Goal: Task Accomplishment & Management: Complete application form

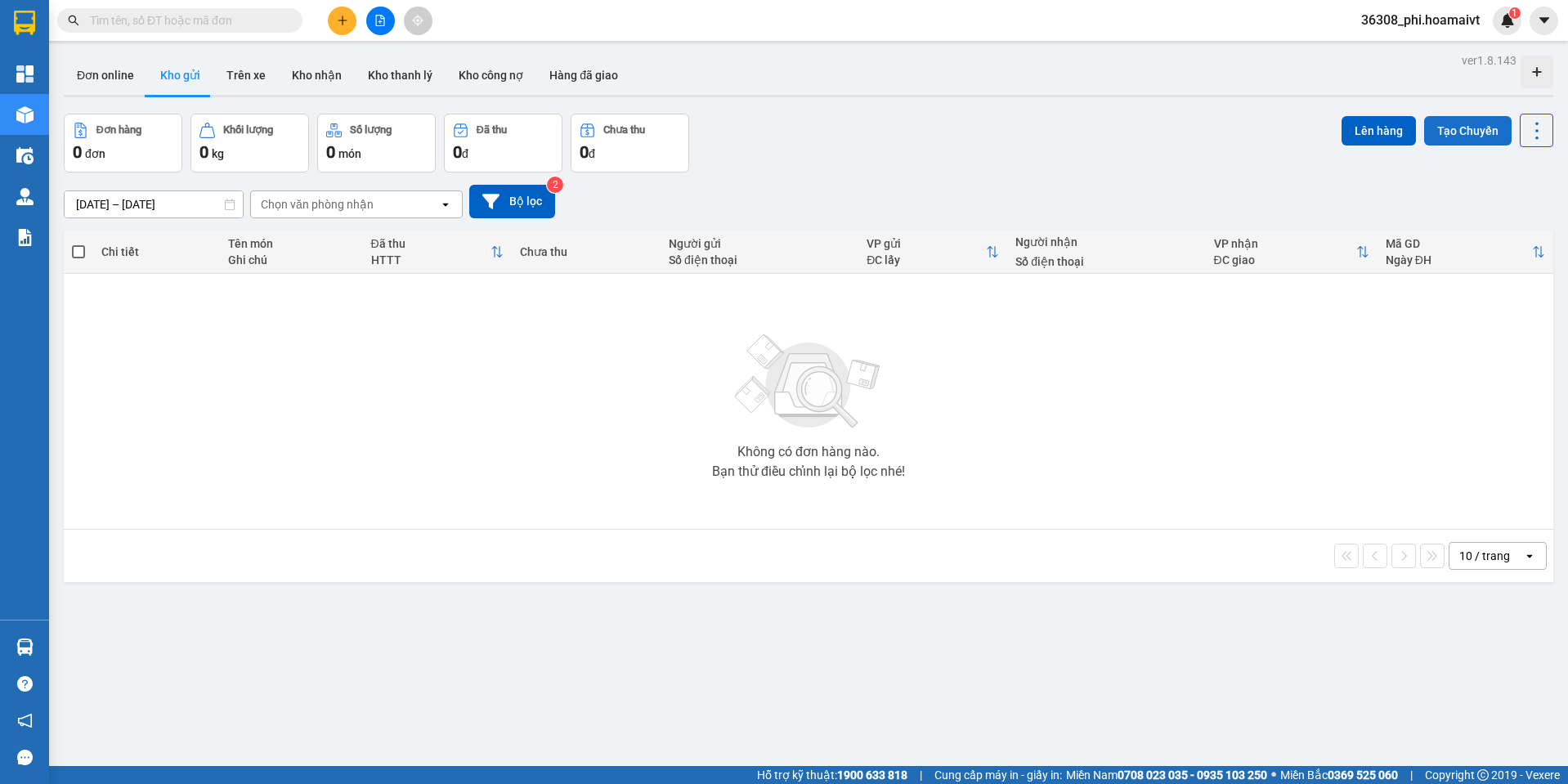
click at [1462, 138] on button "Tạo Chuyến" at bounding box center [1467, 130] width 87 height 29
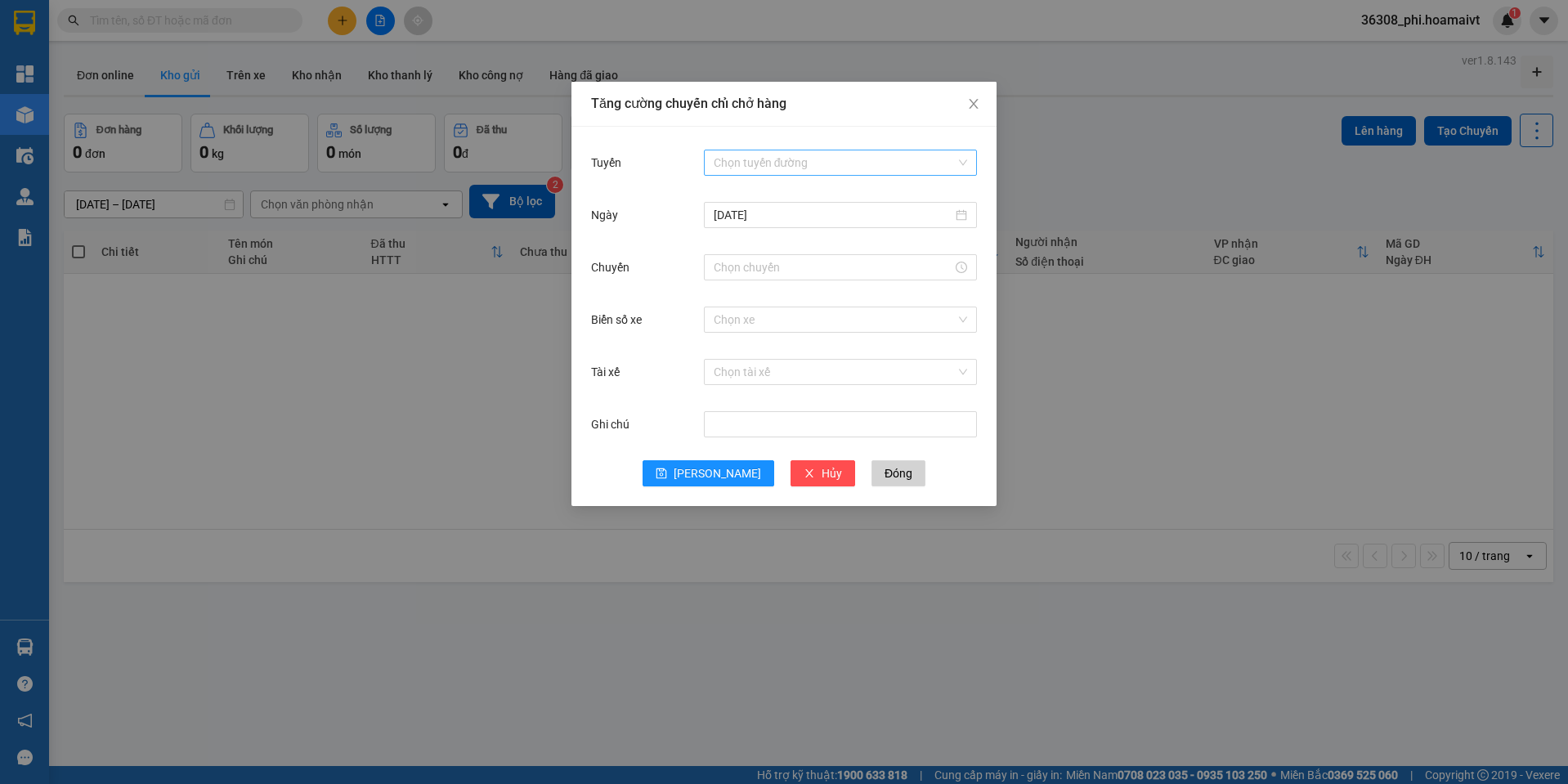
click at [852, 171] on input "Tuyến" at bounding box center [835, 163] width 242 height 25
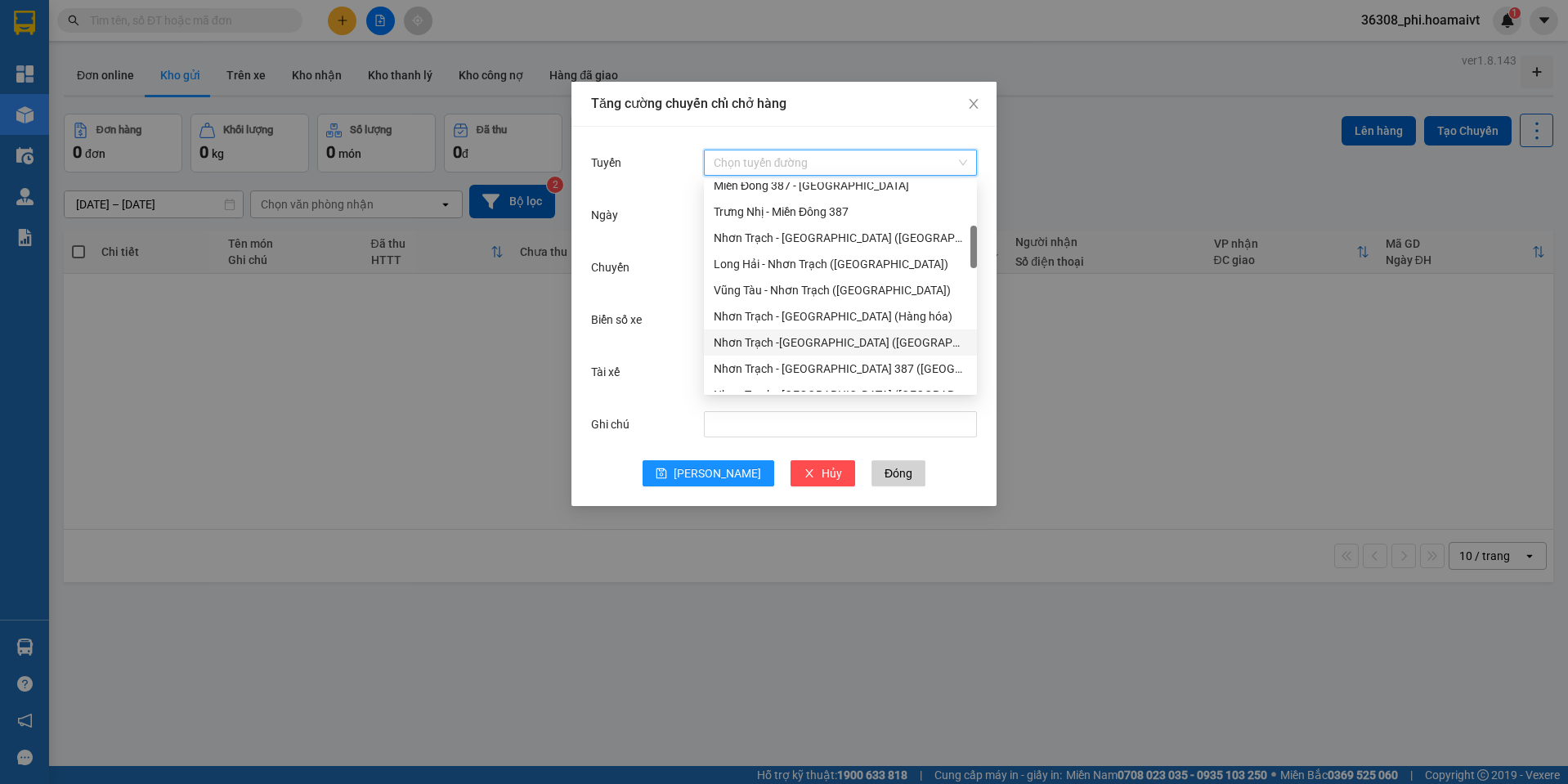
click at [834, 338] on div "Nhơn Trạch -Bà Rịa (Hàng hóa)" at bounding box center [841, 343] width 254 height 18
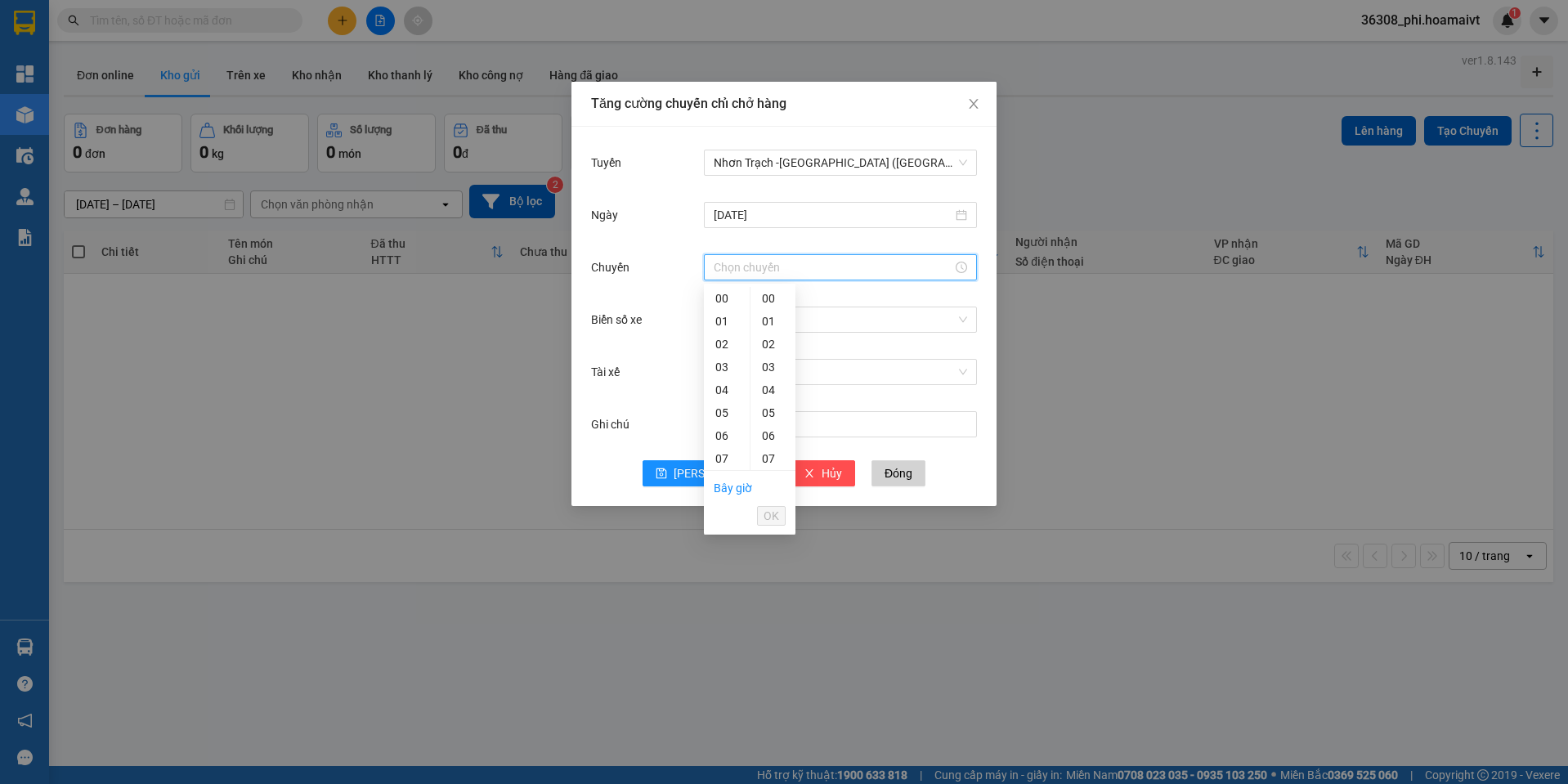
click at [771, 265] on input "Chuyến" at bounding box center [833, 267] width 239 height 18
click at [724, 431] on div "06" at bounding box center [727, 436] width 45 height 23
type input "06:00"
click at [773, 298] on div "00" at bounding box center [773, 298] width 45 height 23
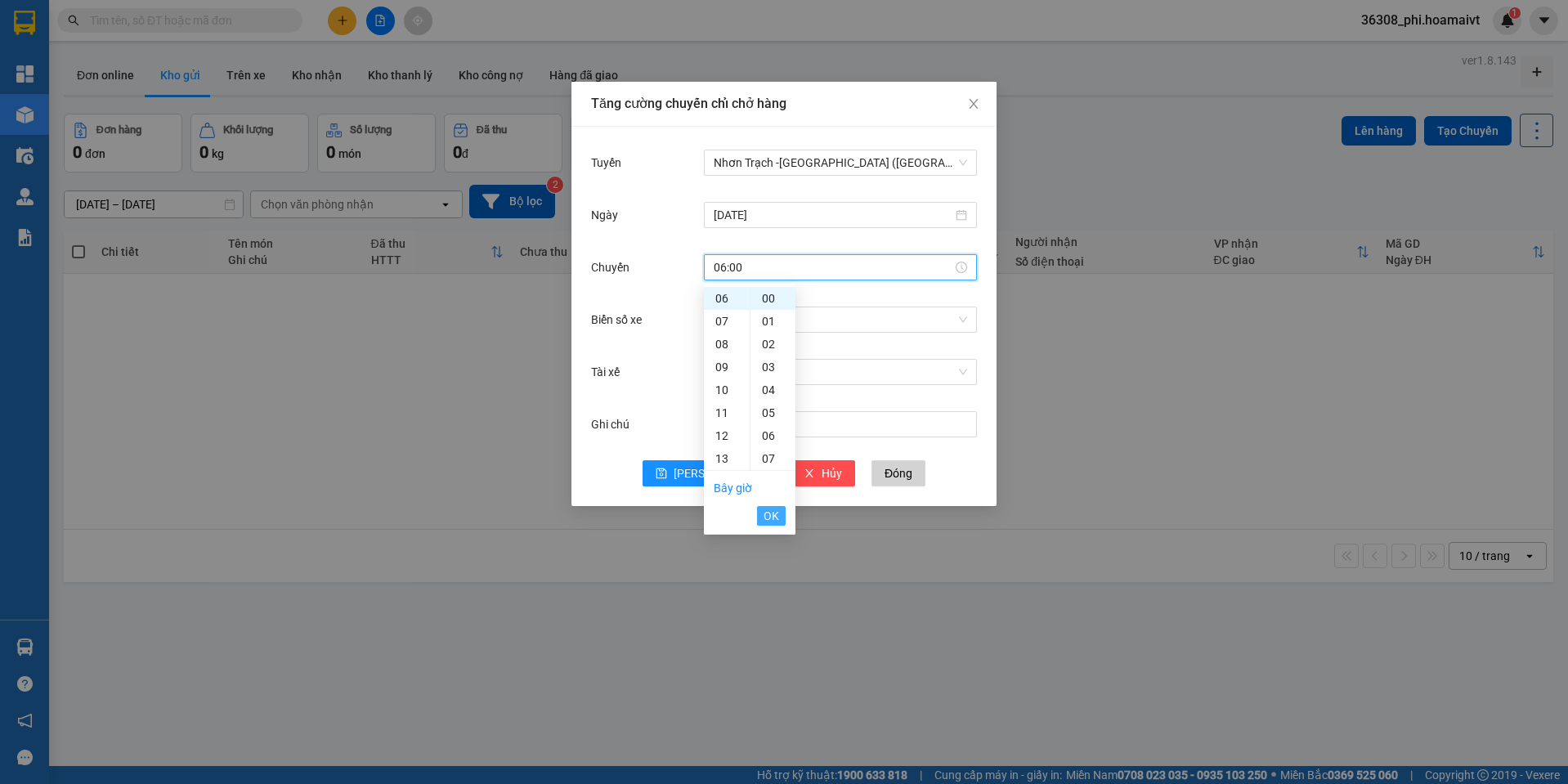
click at [775, 514] on span "OK" at bounding box center [771, 515] width 15 height 18
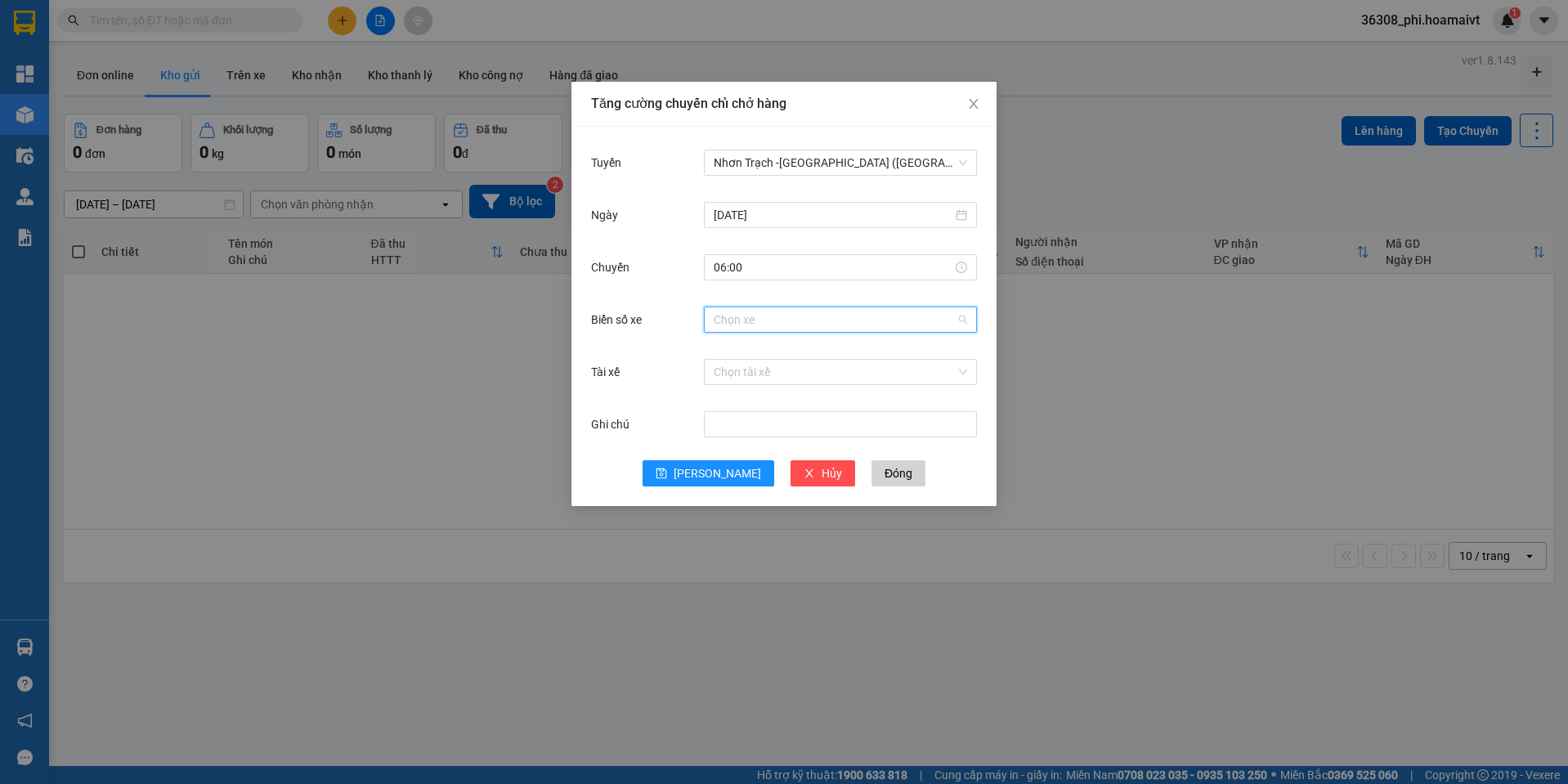
click at [785, 333] on div "Chọn xe" at bounding box center [841, 319] width 273 height 33
type input "009.04"
click at [763, 352] on div "72F-009.04" at bounding box center [841, 352] width 254 height 18
click at [712, 468] on span "Lưu" at bounding box center [718, 473] width 87 height 18
click at [976, 105] on icon "close" at bounding box center [973, 103] width 13 height 13
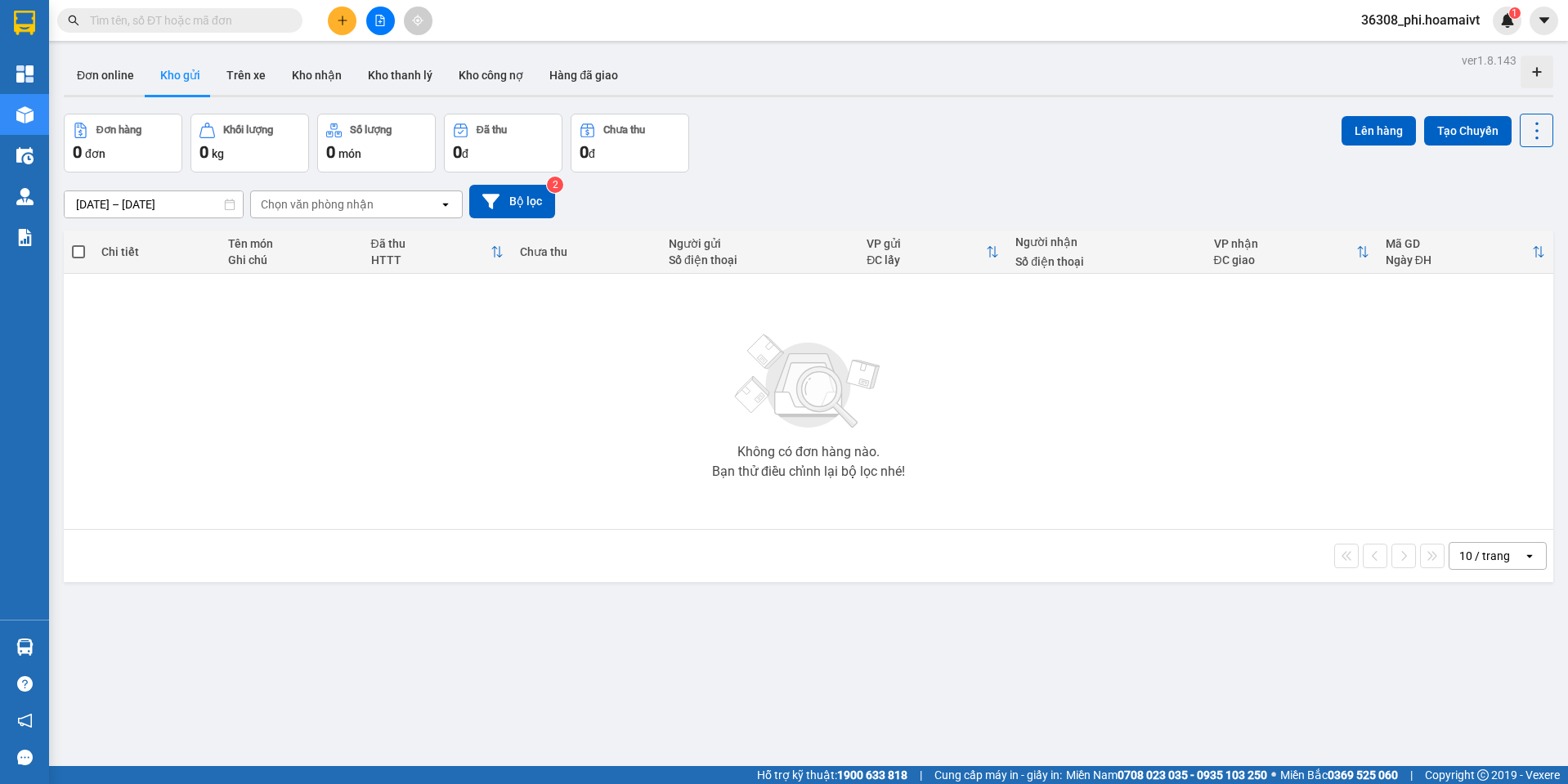
click at [135, 23] on input "text" at bounding box center [186, 20] width 193 height 18
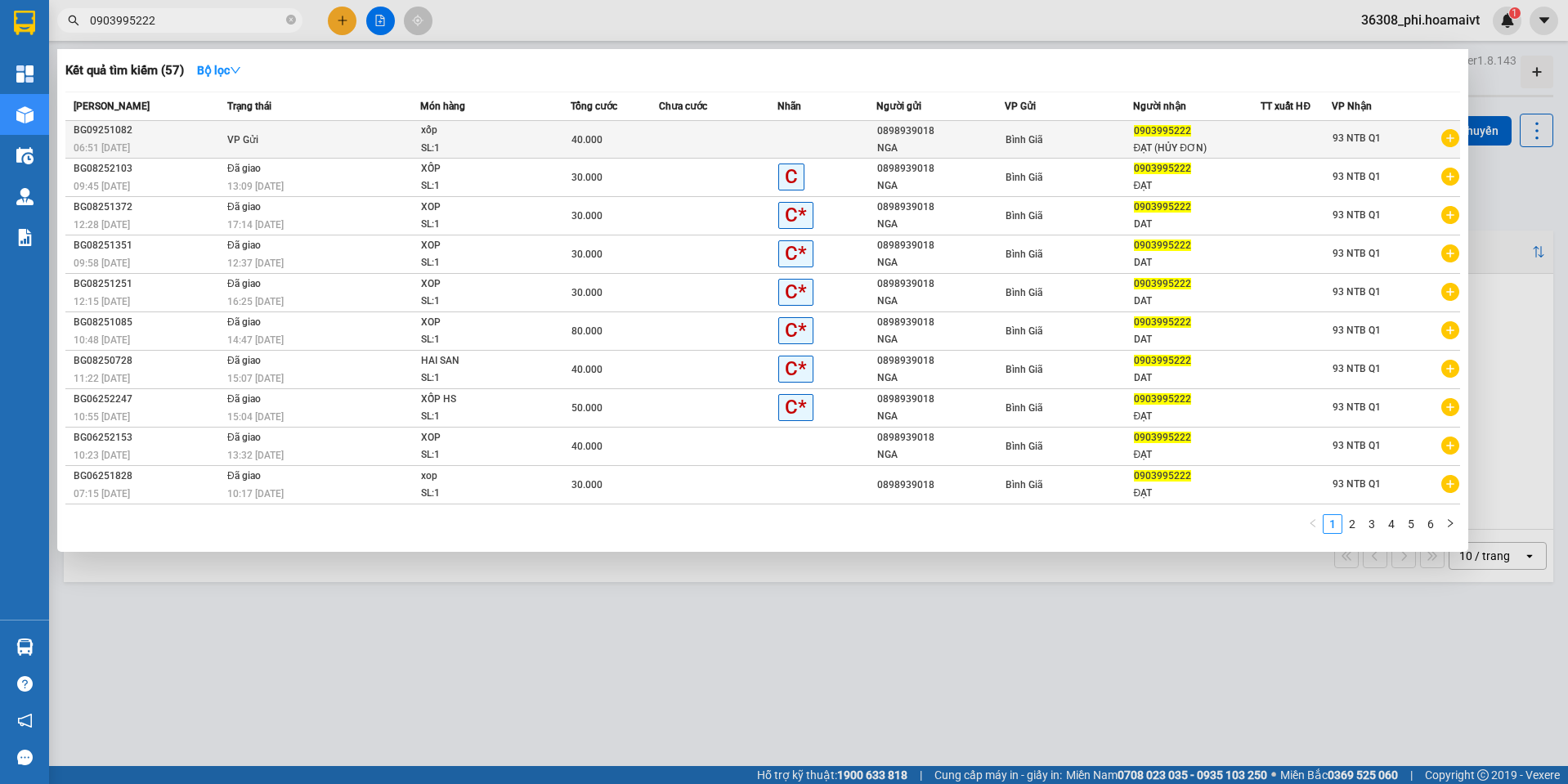
type input "0903995222"
click at [436, 144] on div "SL: 1" at bounding box center [483, 149] width 123 height 18
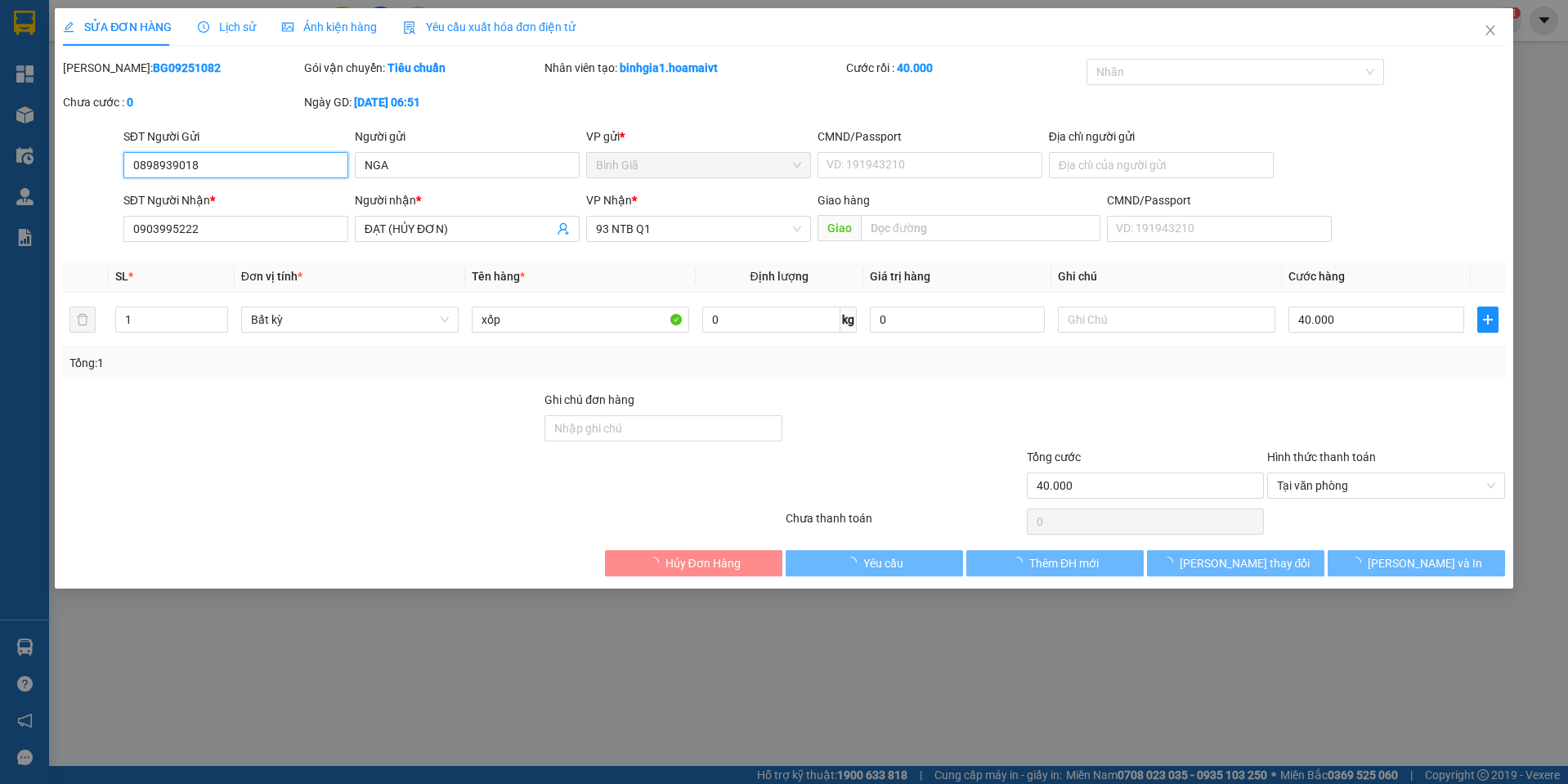
type input "0898939018"
type input "NGA"
type input "0903995222"
type input "ĐẠT (HỦY ĐƠN)"
type input "40.000"
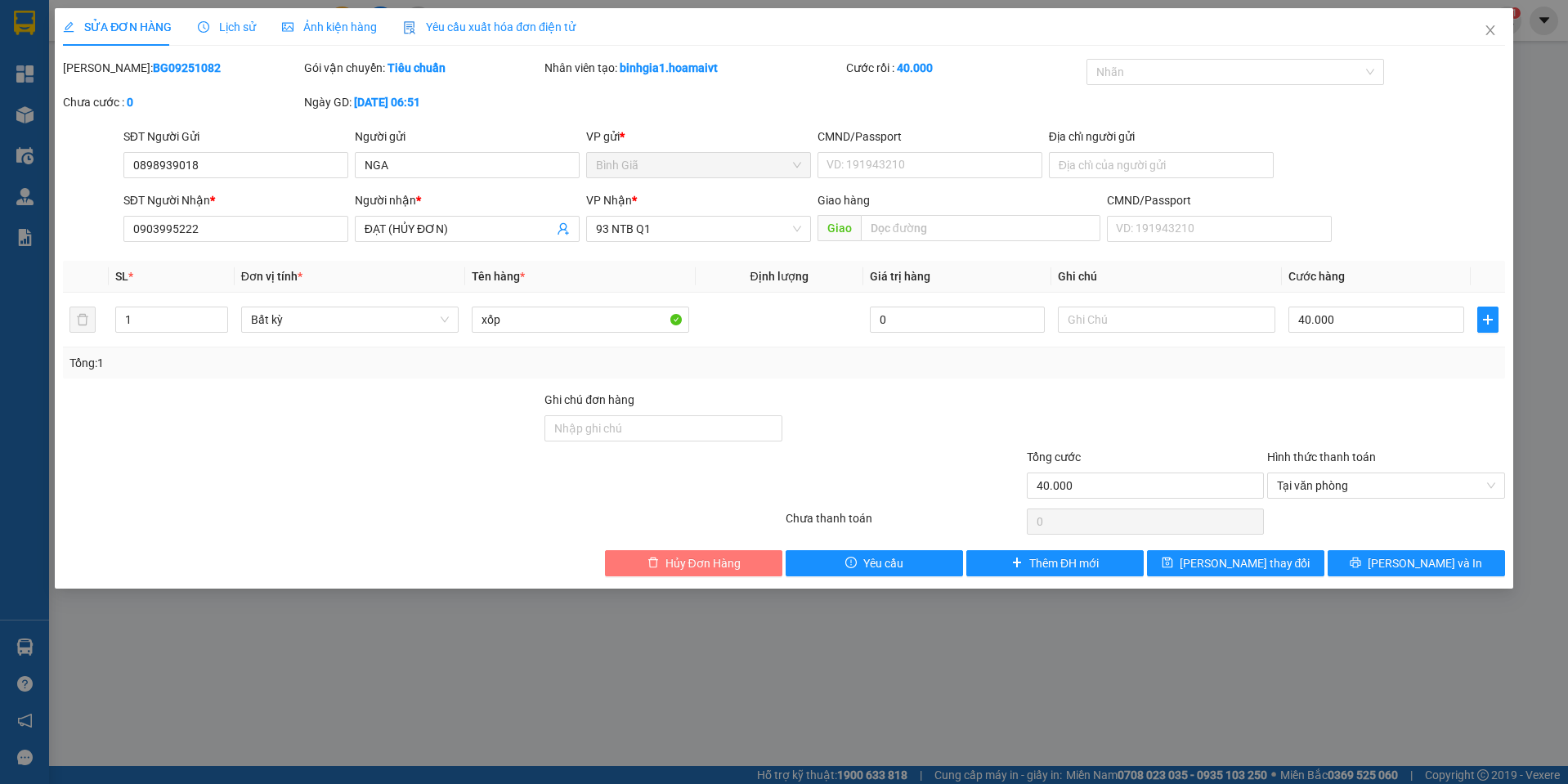
click at [718, 574] on button "Hủy Đơn Hàng" at bounding box center [693, 562] width 177 height 26
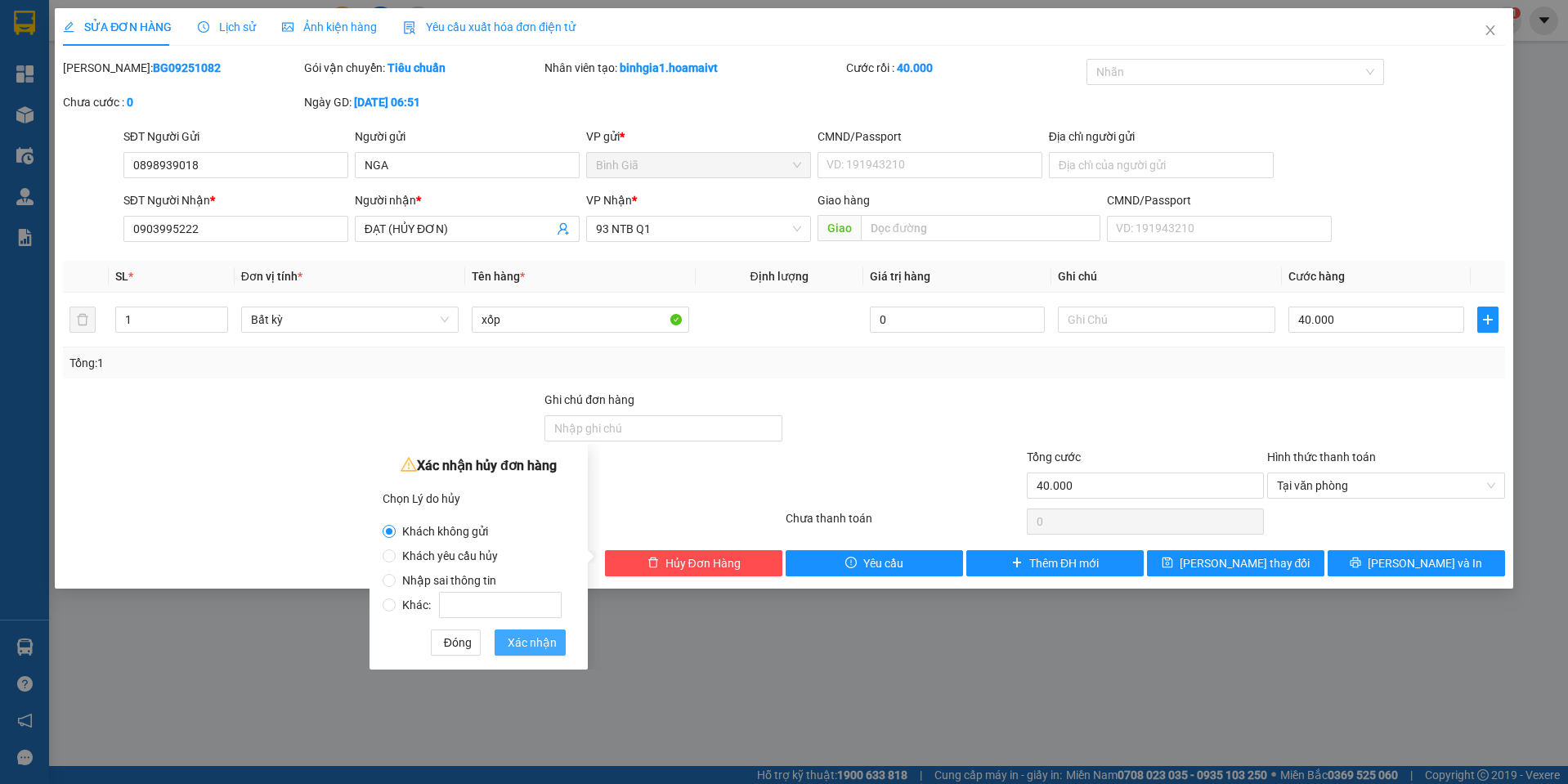
click at [530, 635] on span "Xác nhận" at bounding box center [532, 643] width 49 height 18
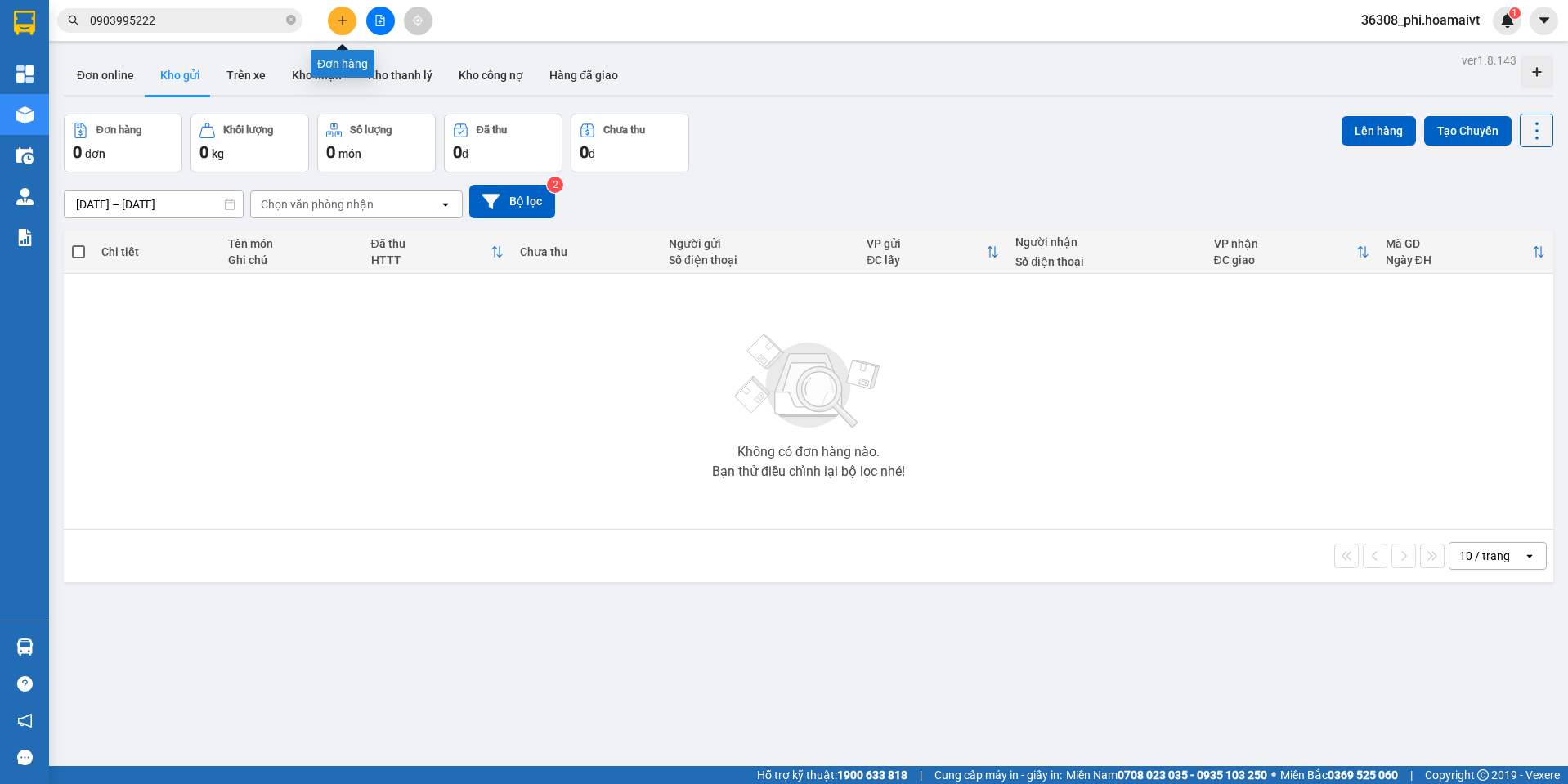
click at [334, 17] on button at bounding box center [342, 20] width 28 height 28
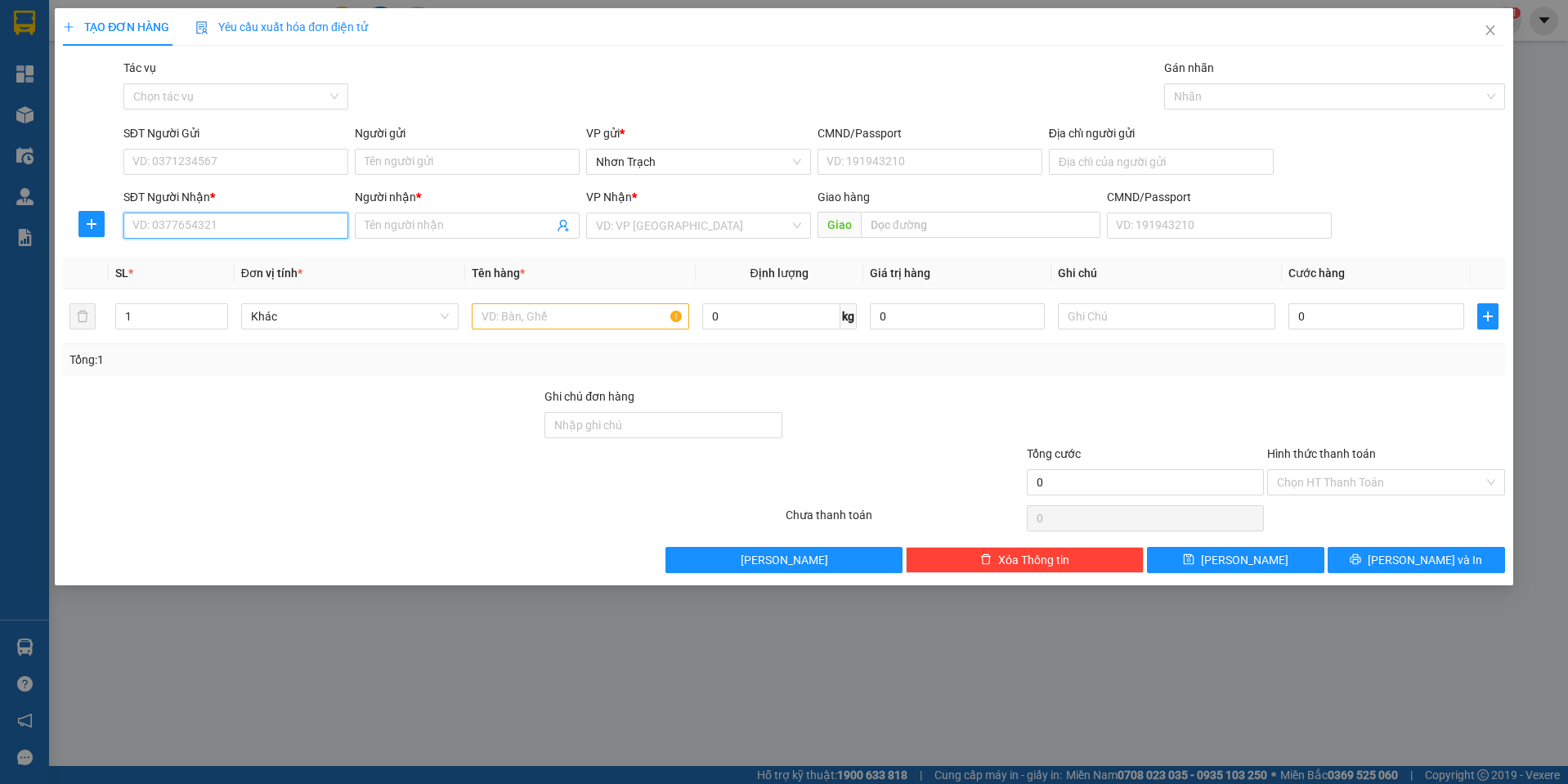
click at [218, 224] on input "SĐT Người Nhận *" at bounding box center [236, 225] width 224 height 26
type input "0359486112"
click at [205, 263] on div "0359486112 - CÔNG" at bounding box center [236, 258] width 205 height 18
type input "CÔNG"
type input "0359486112"
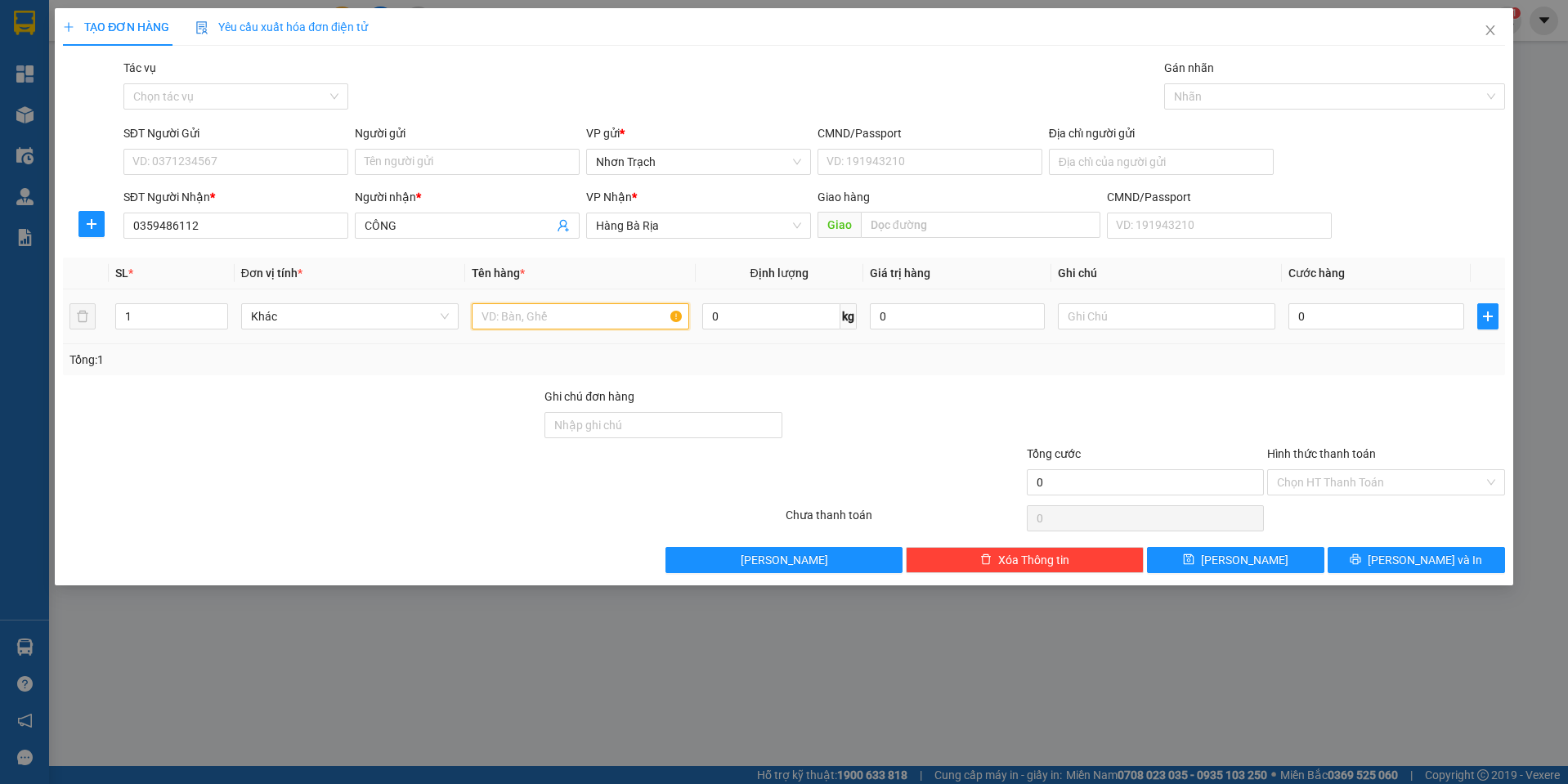
click at [514, 325] on input "text" at bounding box center [581, 316] width 217 height 26
type input "1 thùng"
click at [1400, 319] on input "0" at bounding box center [1376, 316] width 175 height 26
type input "5"
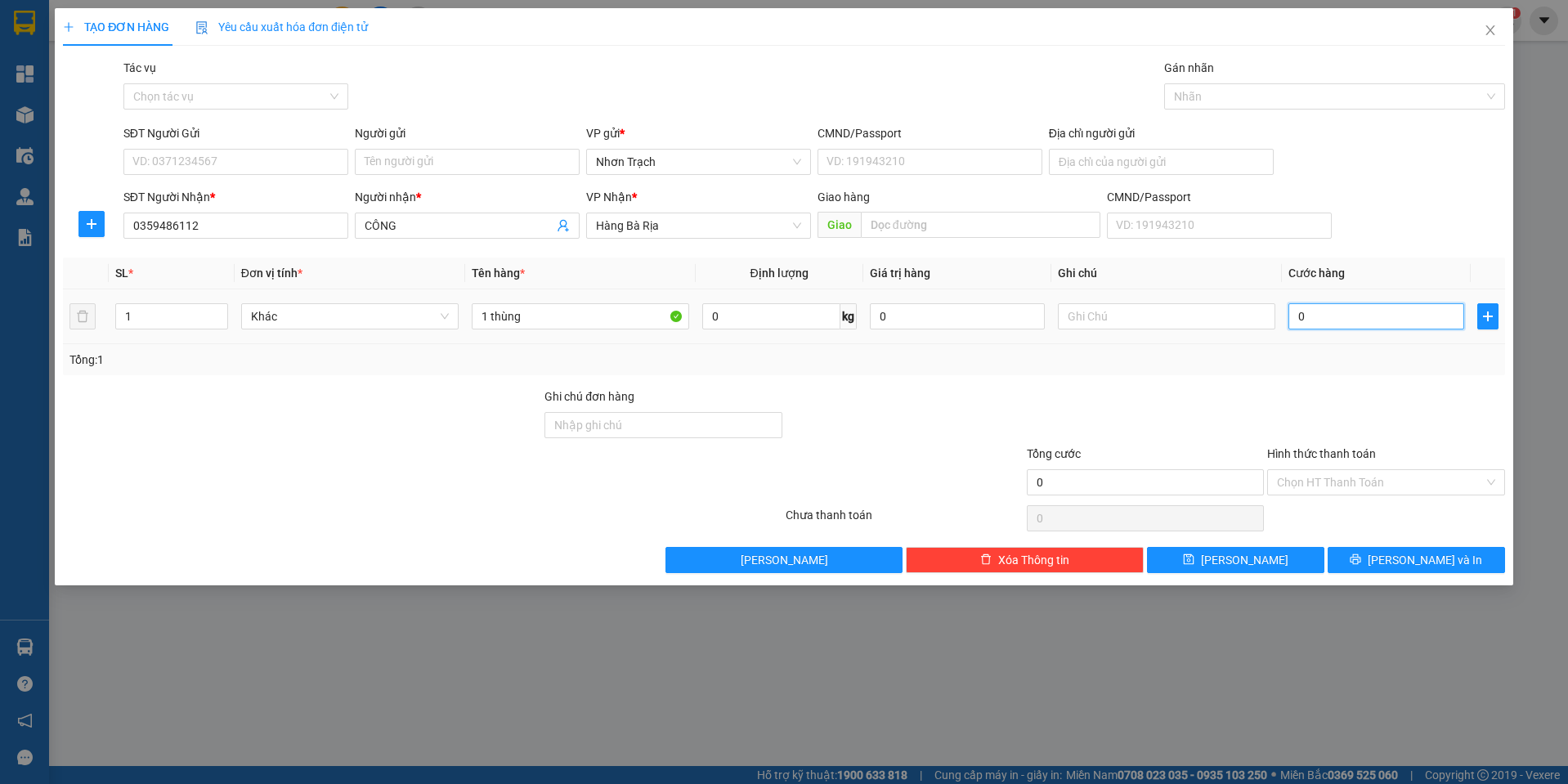
type input "5"
type input "50"
type input "500"
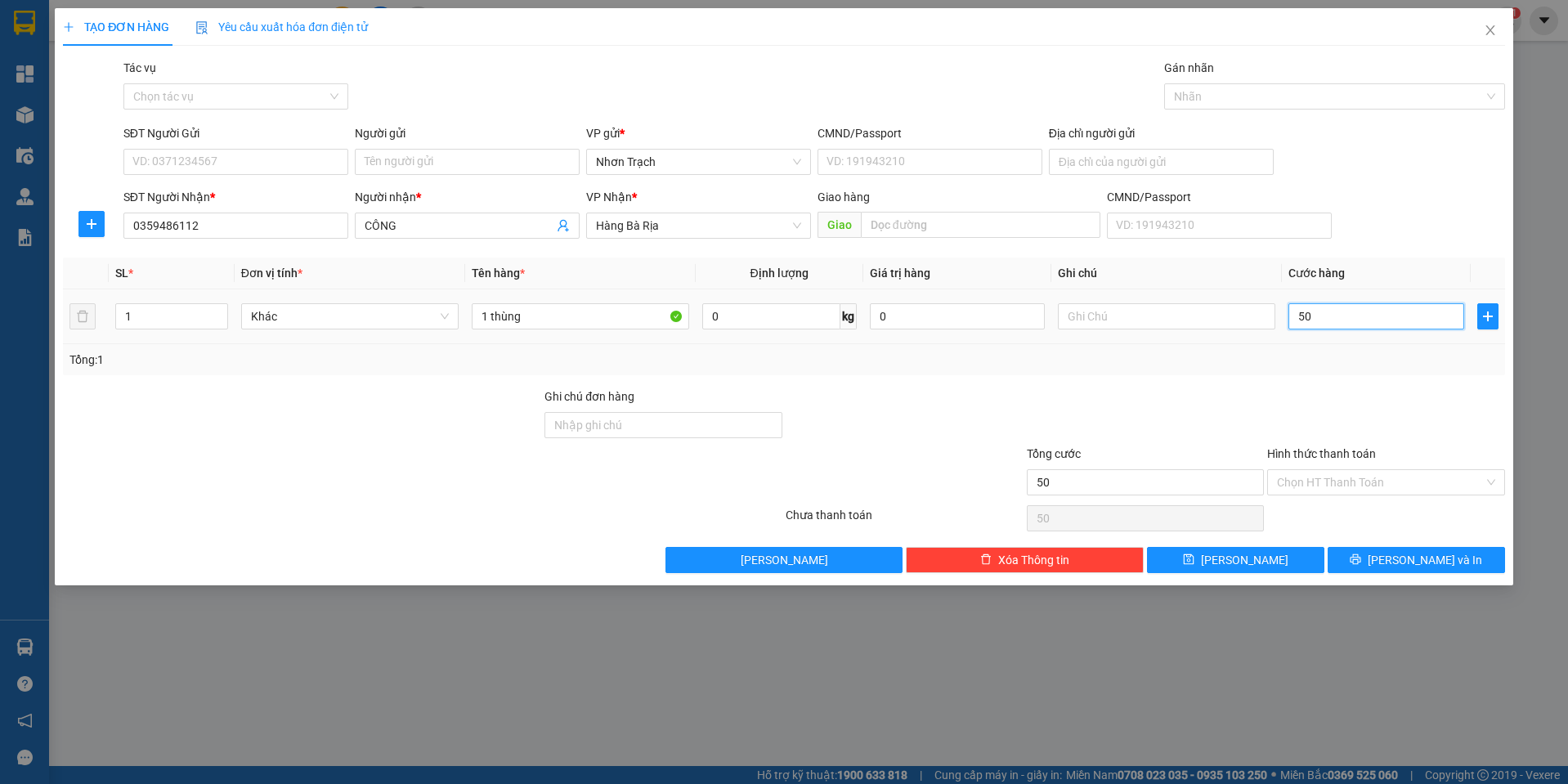
type input "500"
type input "5.000"
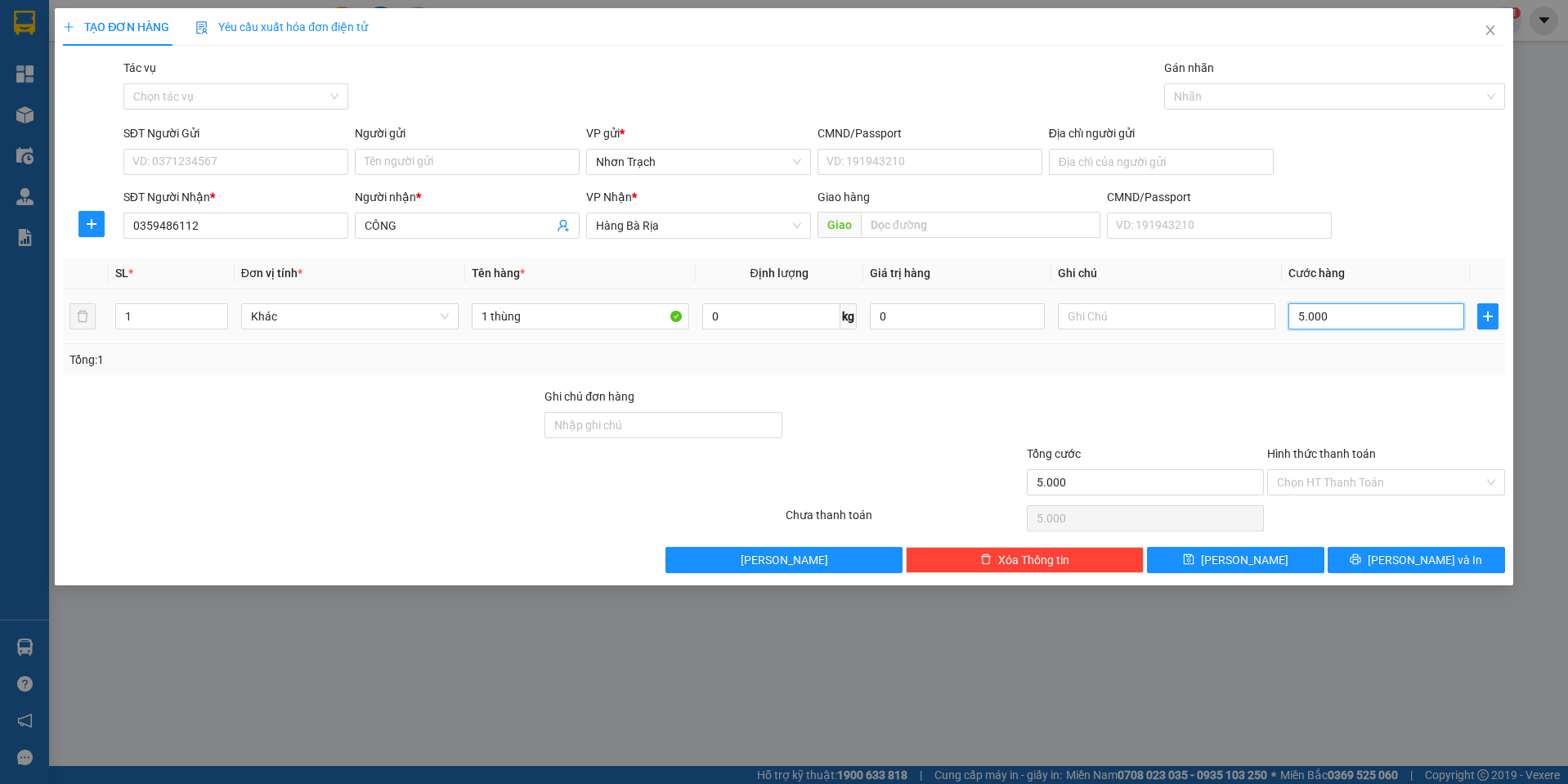
type input "50.000"
click at [1259, 564] on button "Lưu" at bounding box center [1235, 559] width 177 height 26
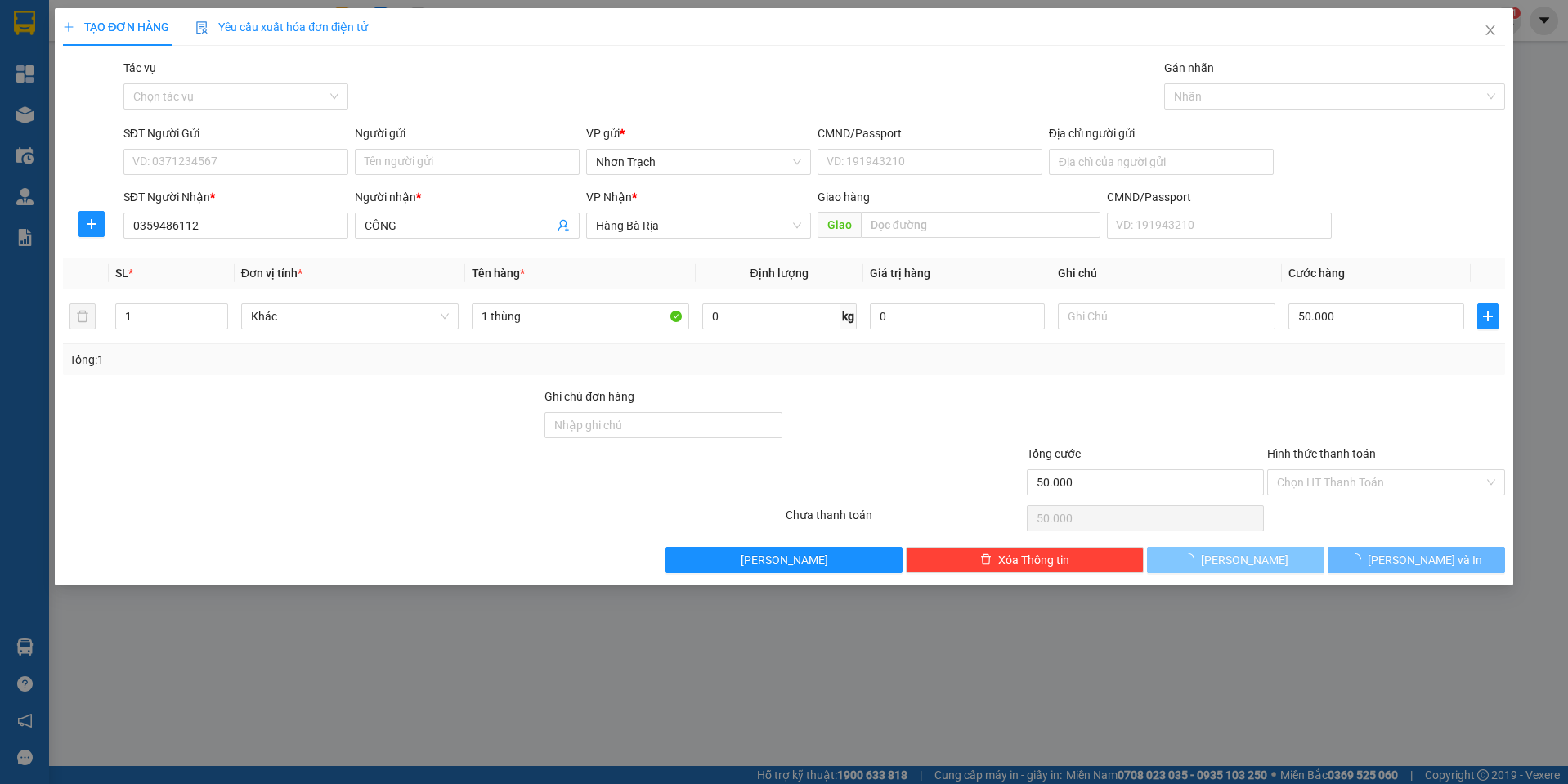
type input "0"
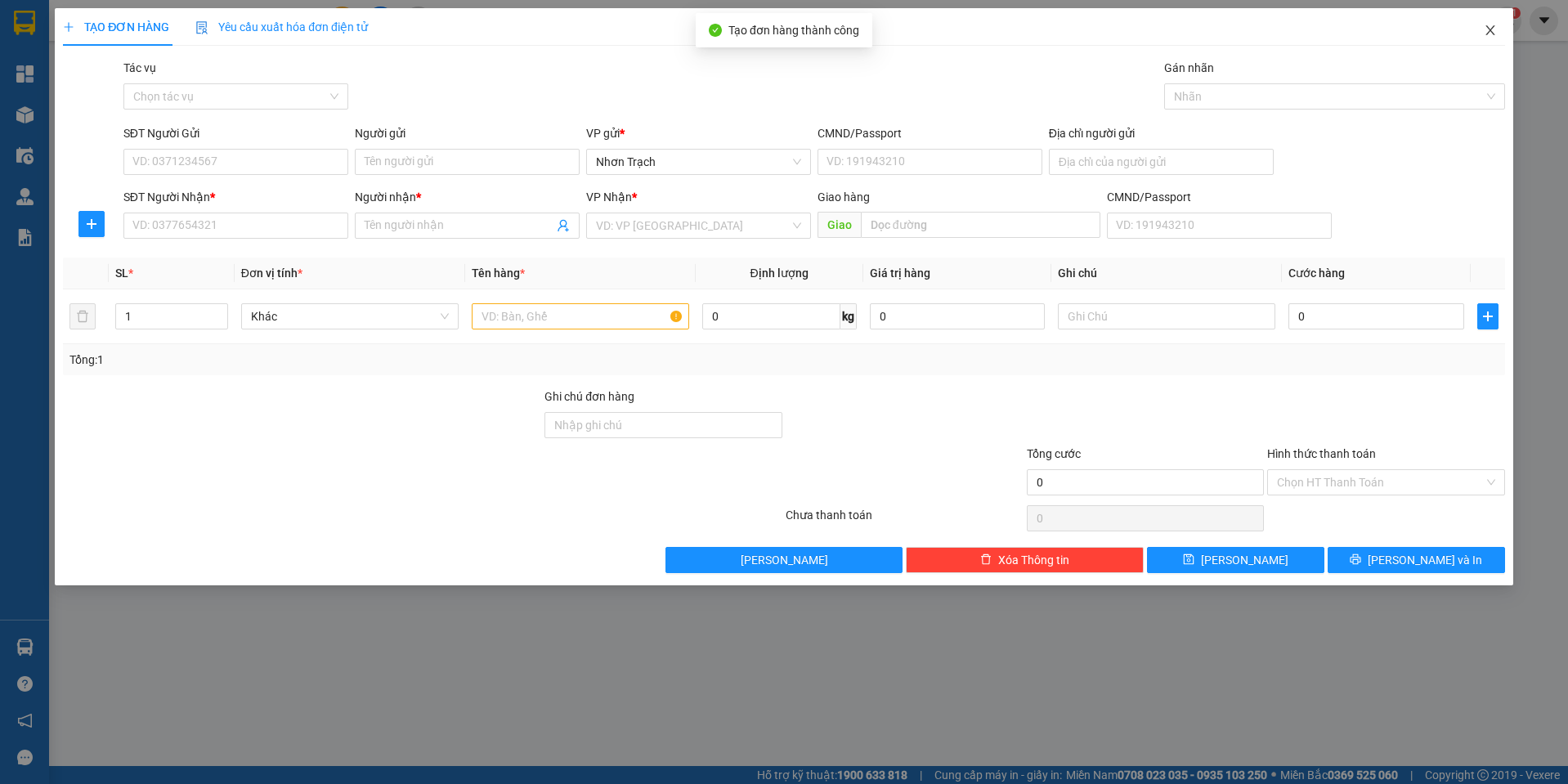
click at [1492, 29] on icon "close" at bounding box center [1490, 29] width 9 height 10
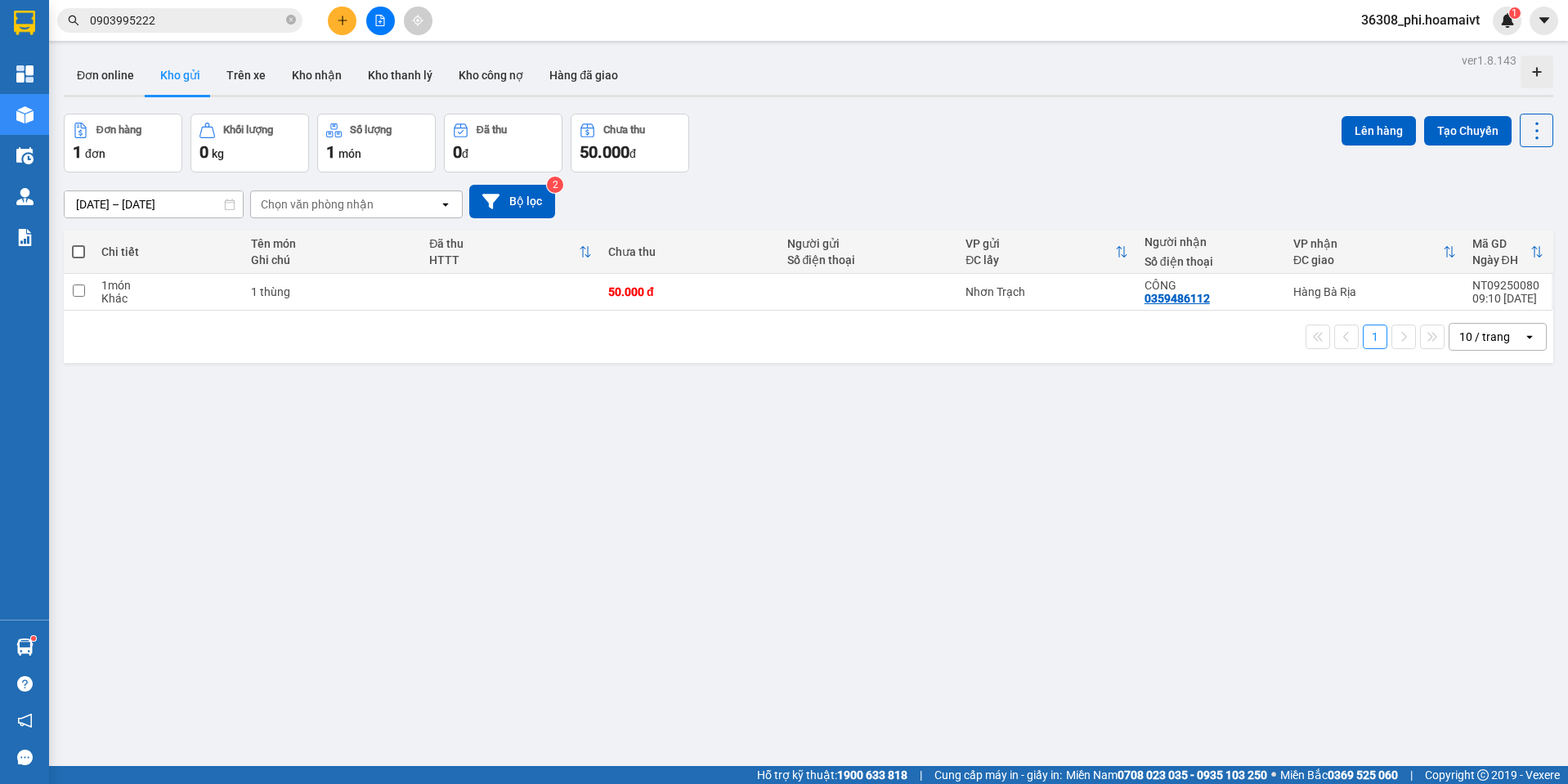
click at [515, 405] on div "ver 1.8.143 Đơn online Kho gửi Trên xe Kho nhận Kho thanh lý Kho công nợ Hàng đ…" at bounding box center [808, 440] width 1503 height 784
click at [75, 287] on input "checkbox" at bounding box center [79, 291] width 12 height 12
checkbox input "true"
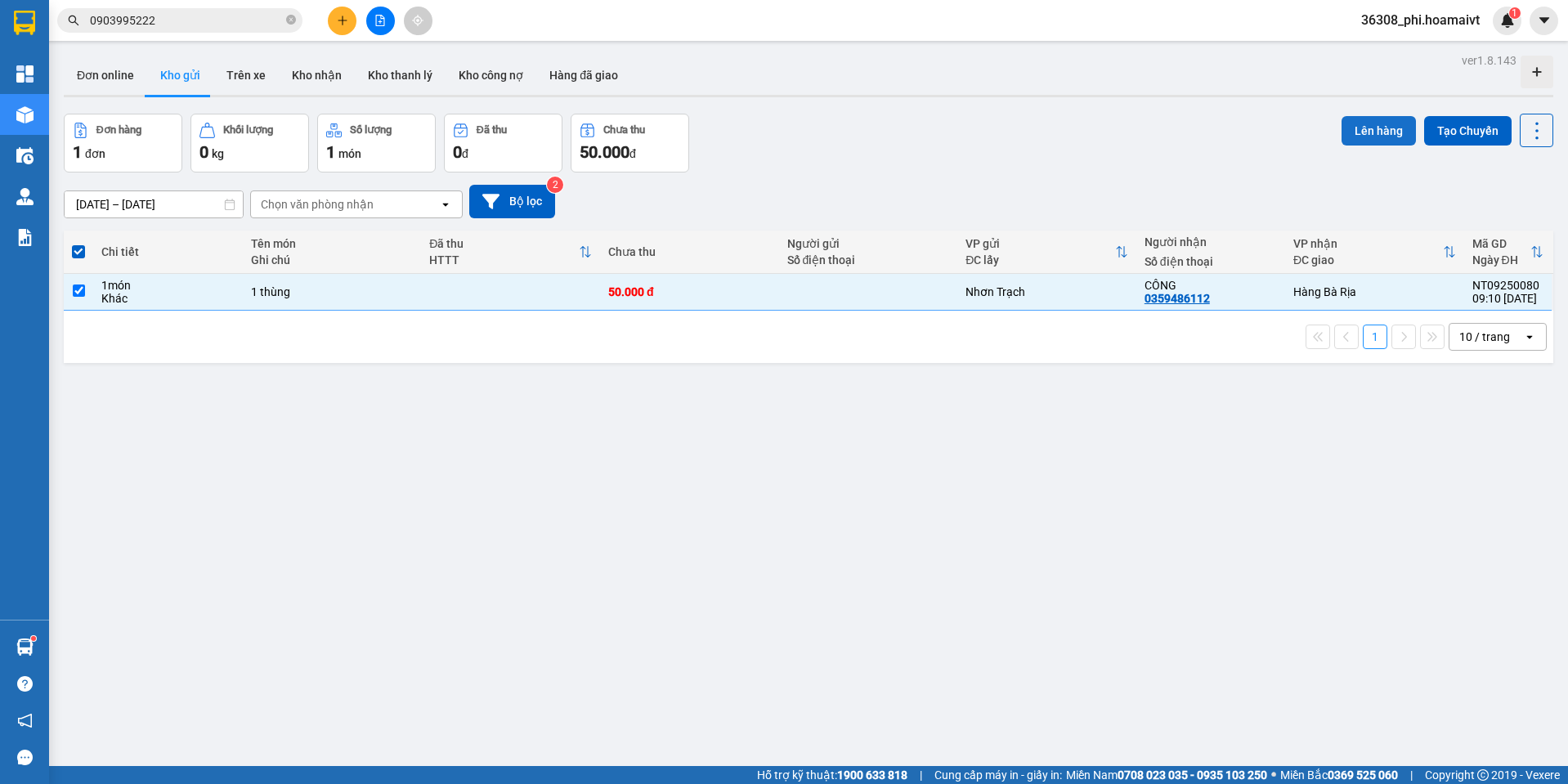
click at [1357, 132] on button "Lên hàng" at bounding box center [1379, 130] width 75 height 29
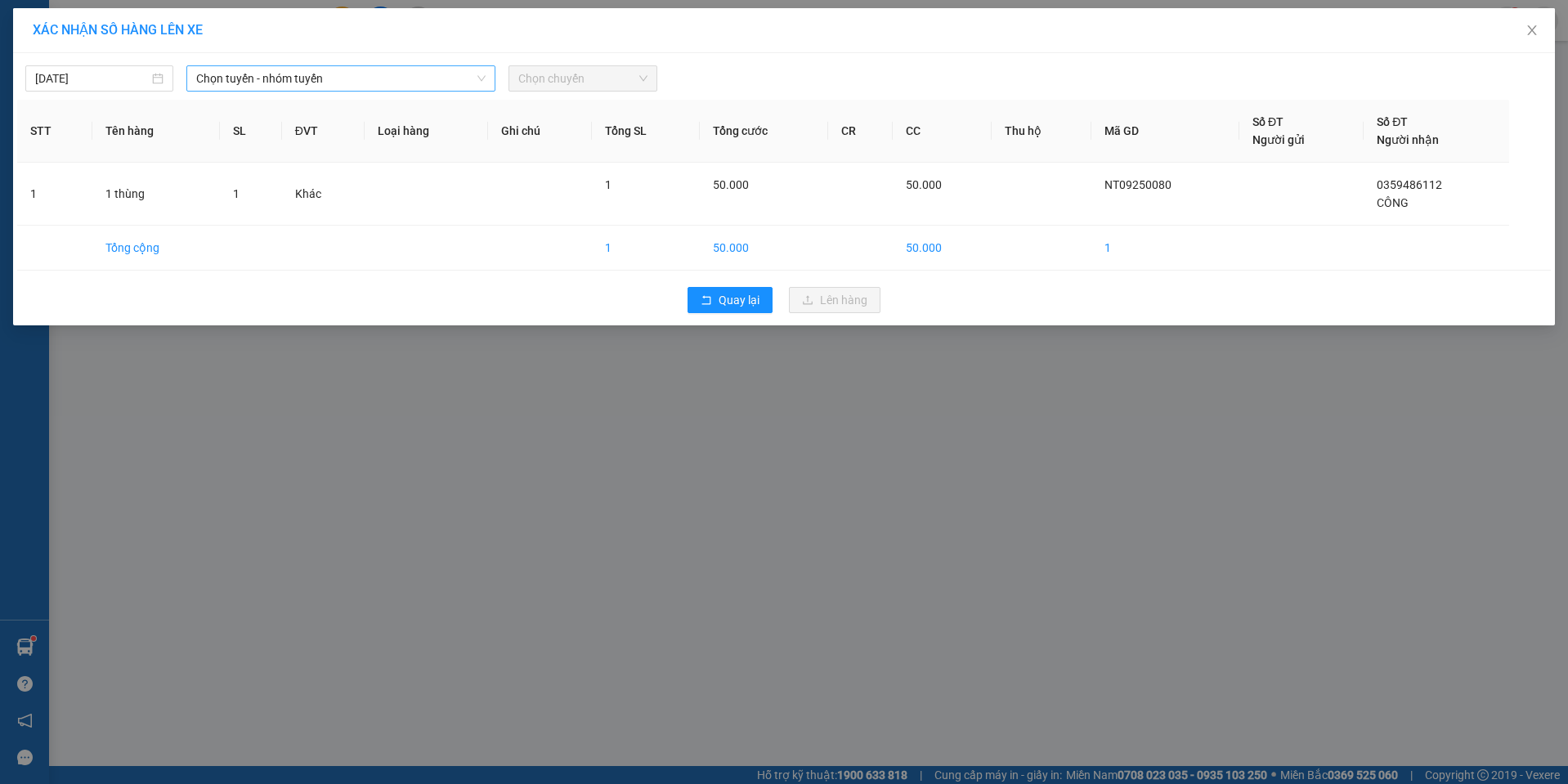
click at [329, 75] on span "Chọn tuyến - nhóm tuyến" at bounding box center [340, 78] width 289 height 25
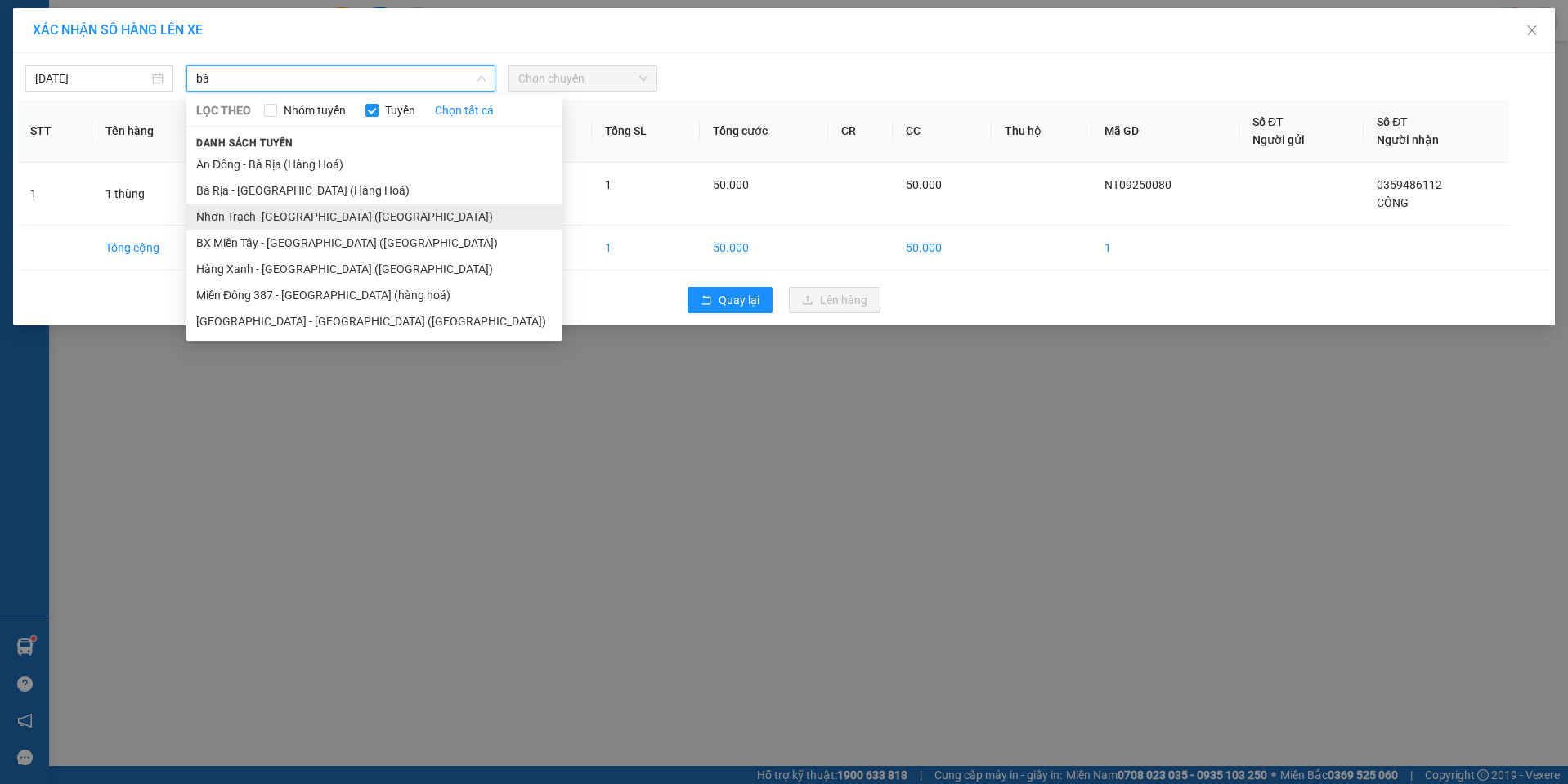
type input "bà"
click at [293, 224] on li "Nhơn Trạch -Bà Rịa (Hàng hóa)" at bounding box center [374, 216] width 376 height 26
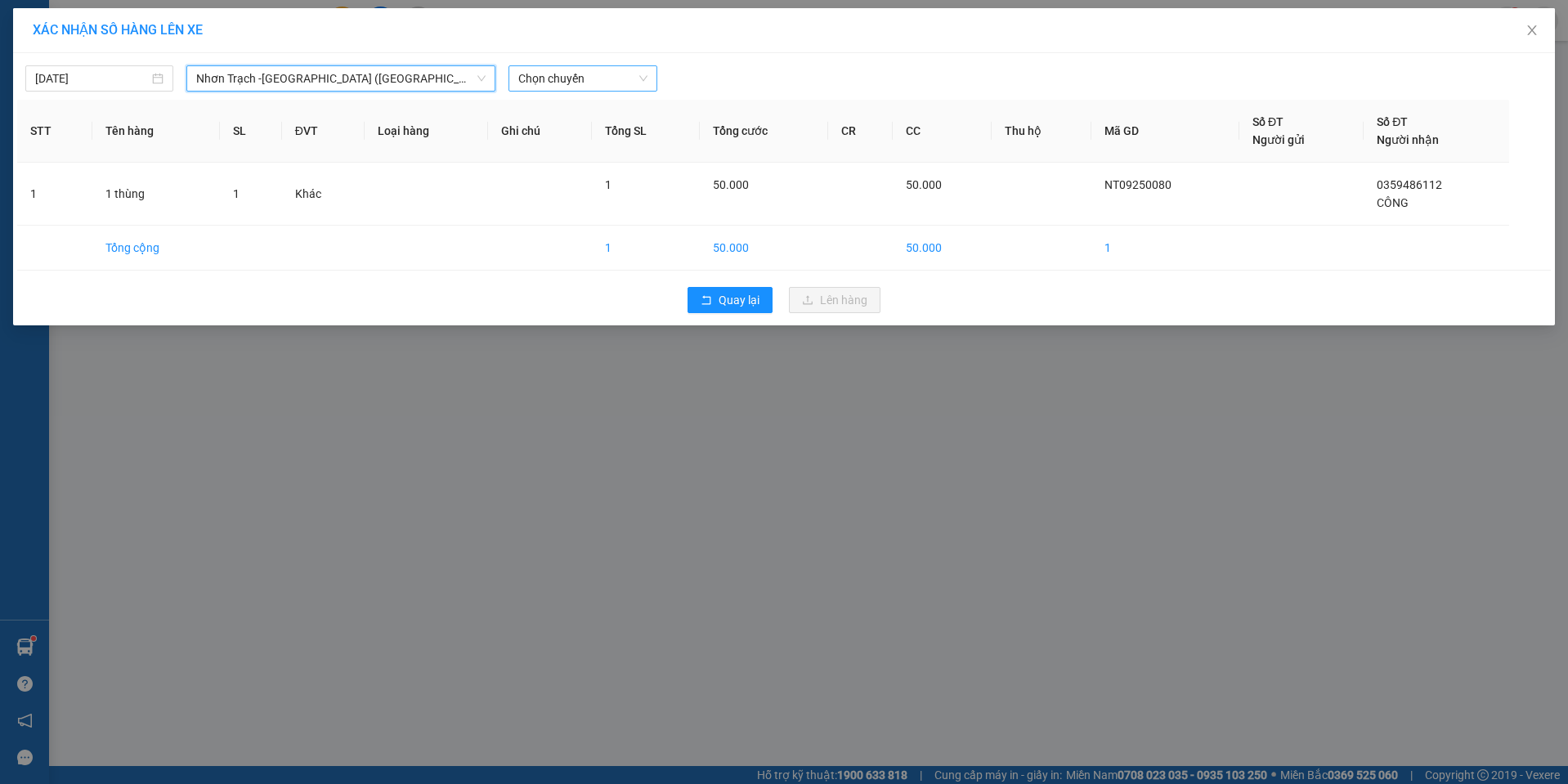
click at [575, 86] on span "Chọn chuyến" at bounding box center [582, 78] width 128 height 25
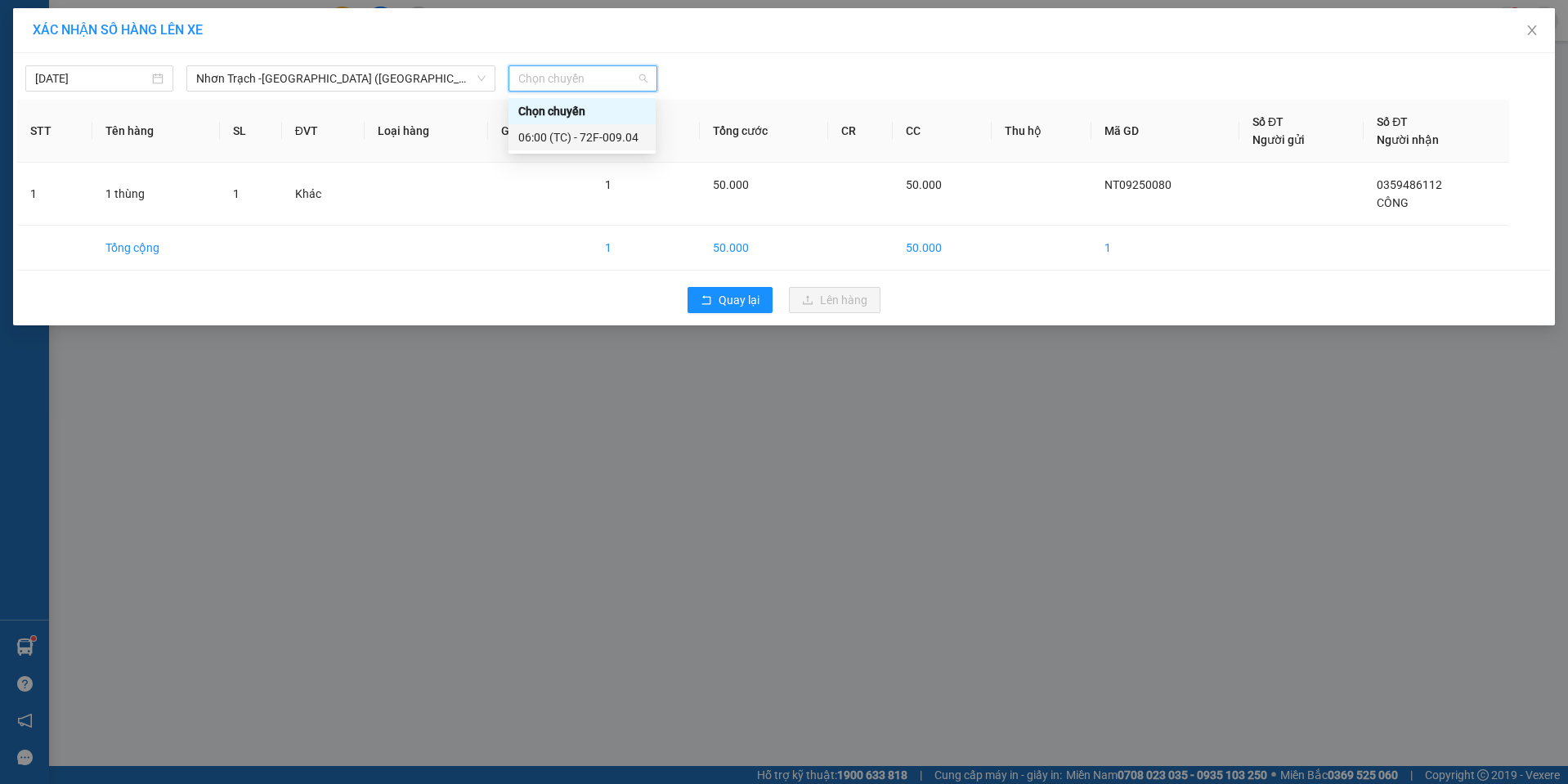
click at [554, 129] on div "06:00 (TC) - 72F-009.04" at bounding box center [581, 137] width 127 height 18
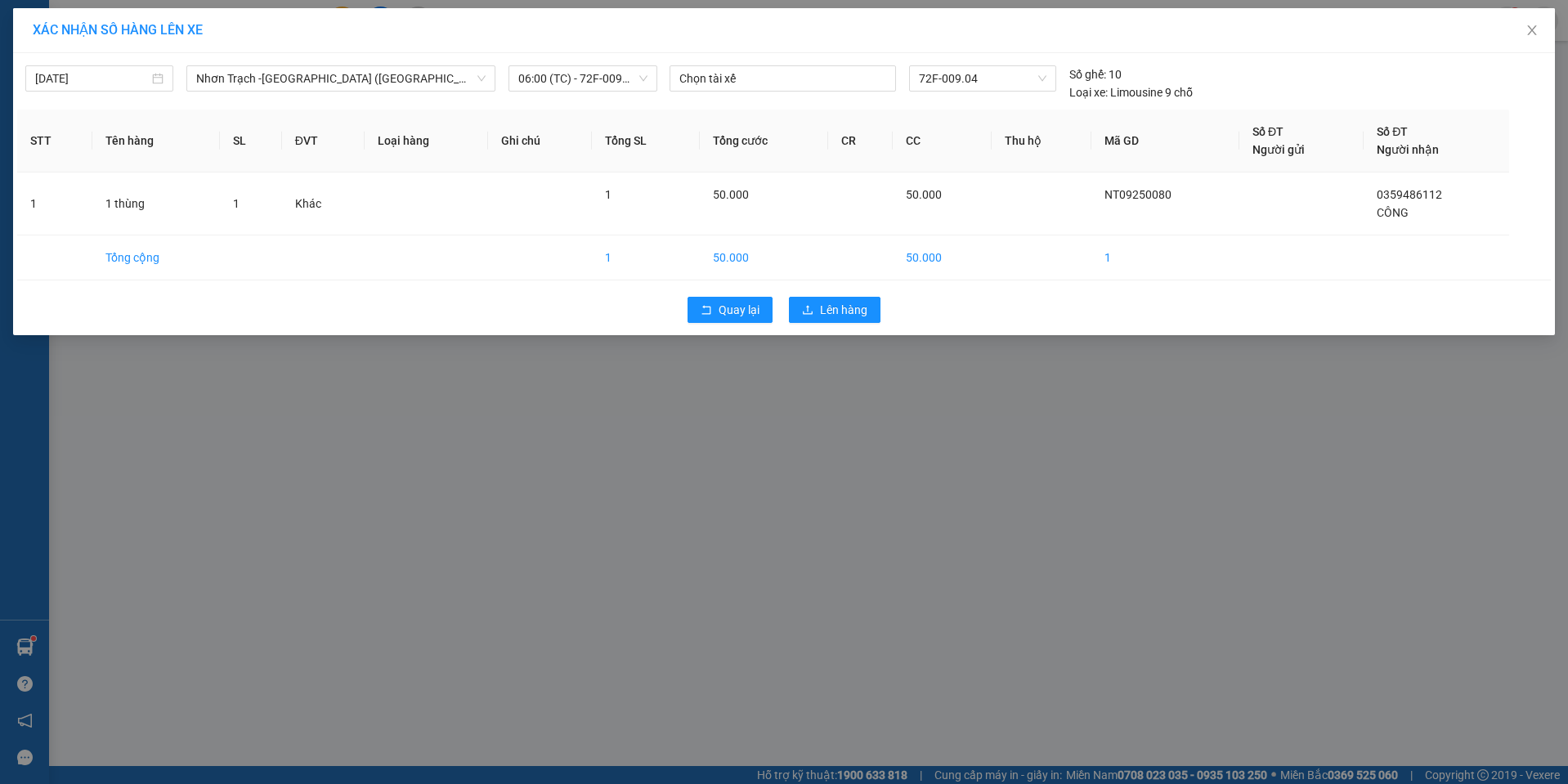
click at [863, 327] on div "Quay lại Lên hàng" at bounding box center [784, 310] width 1533 height 43
click at [859, 311] on span "Lên hàng" at bounding box center [843, 310] width 47 height 18
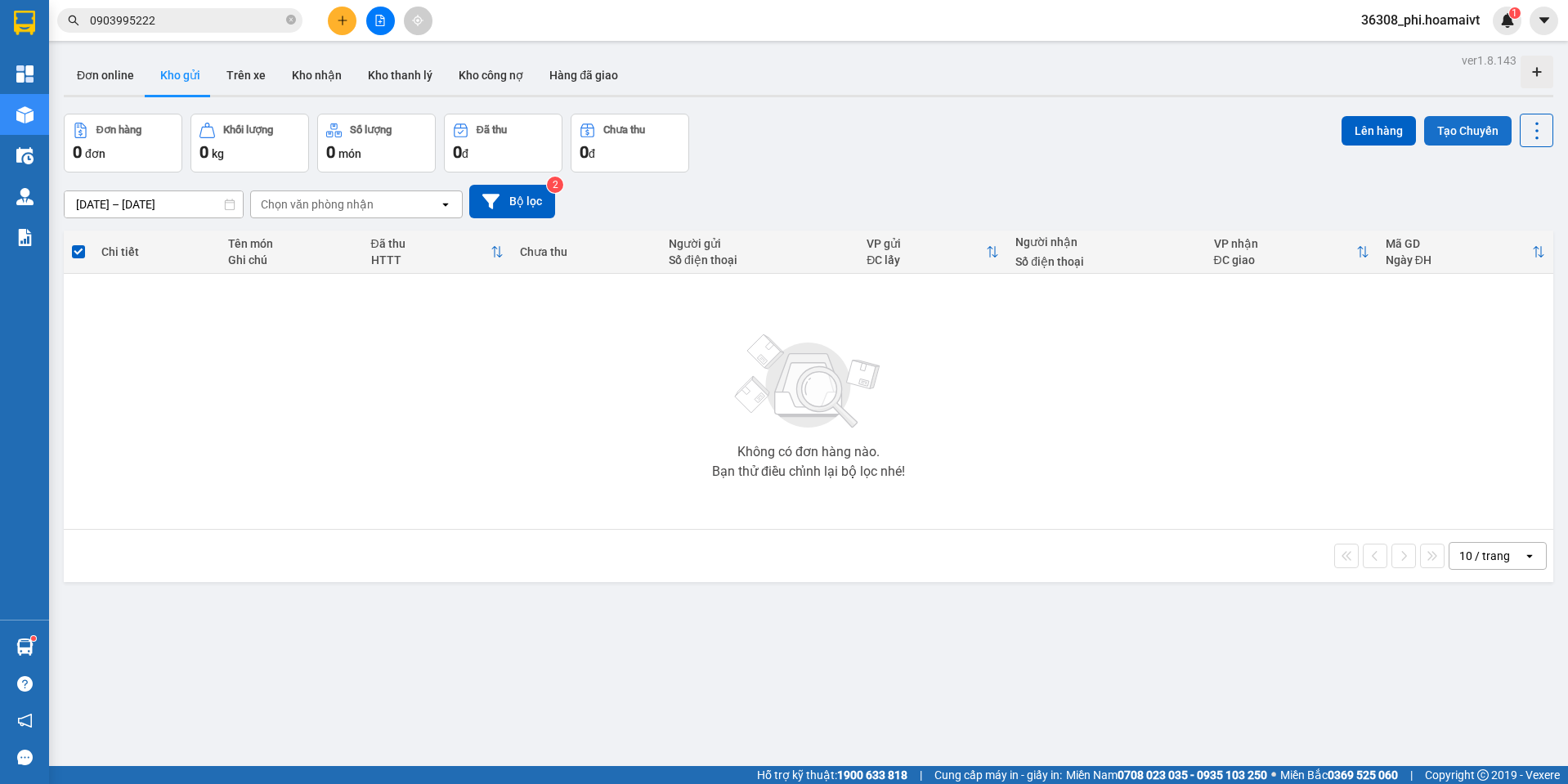
click at [1437, 126] on button "Tạo Chuyến" at bounding box center [1467, 130] width 87 height 29
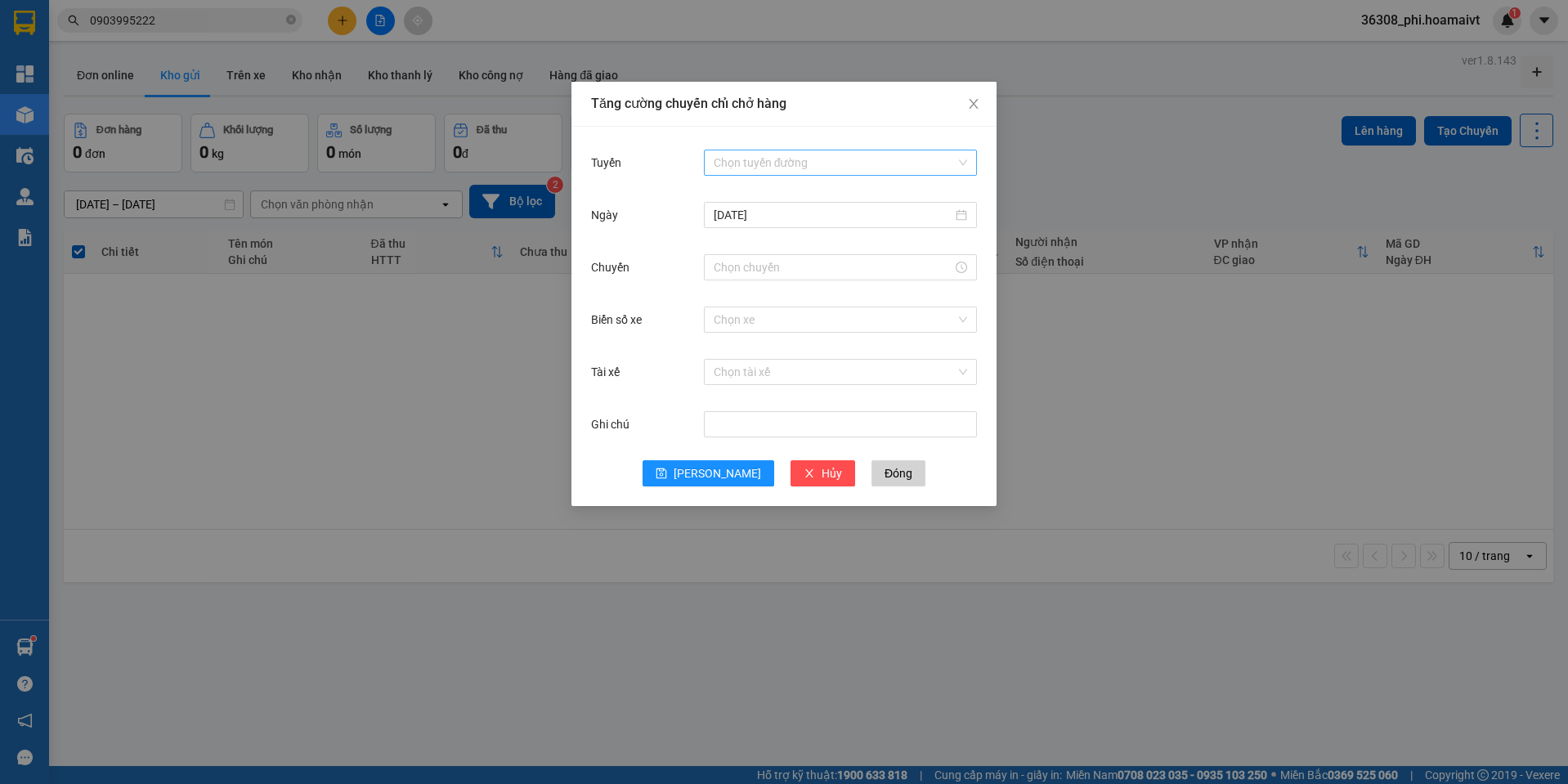
click at [794, 174] on input "Tuyến" at bounding box center [835, 163] width 242 height 25
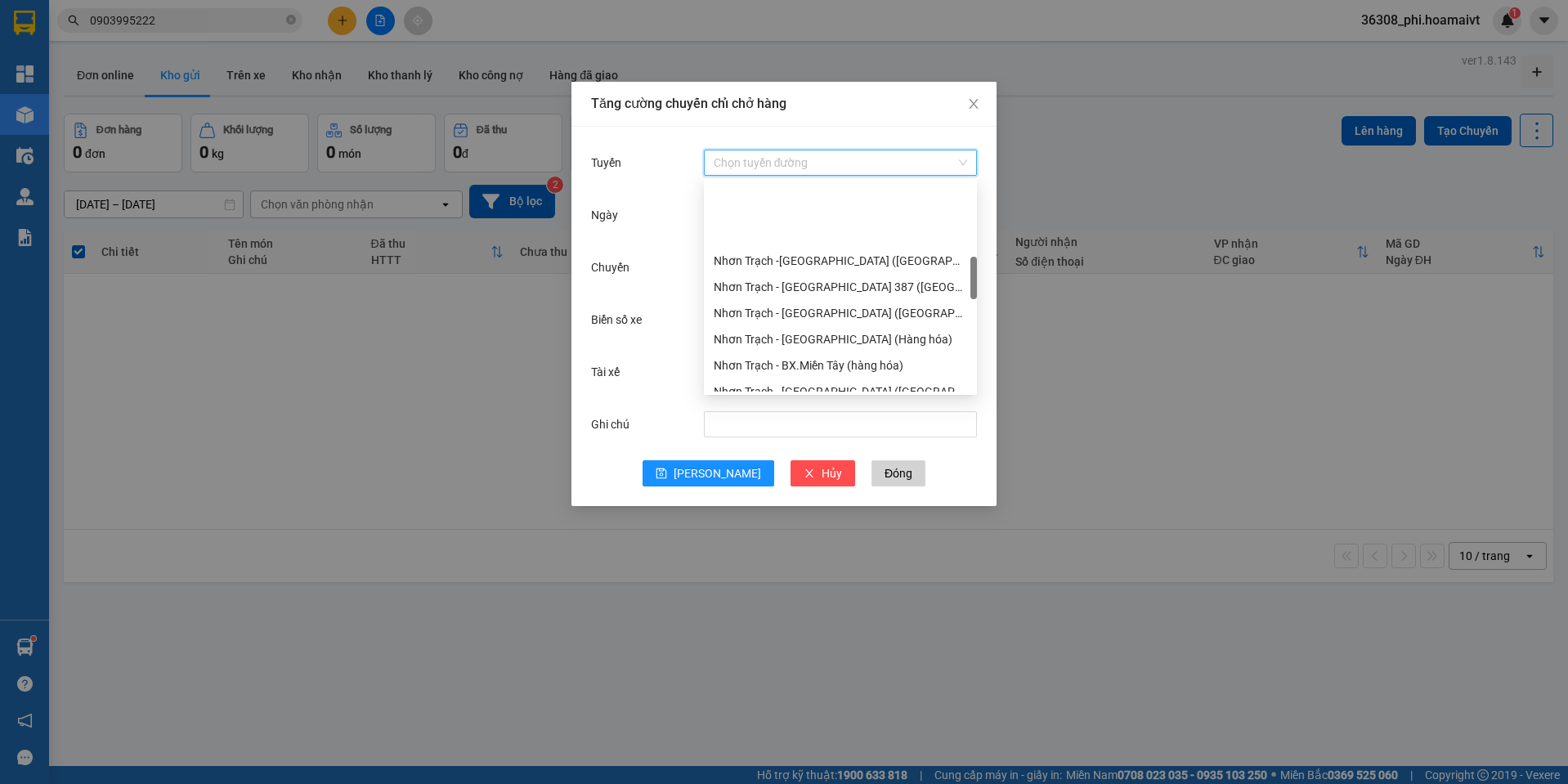
scroll to position [408, 0]
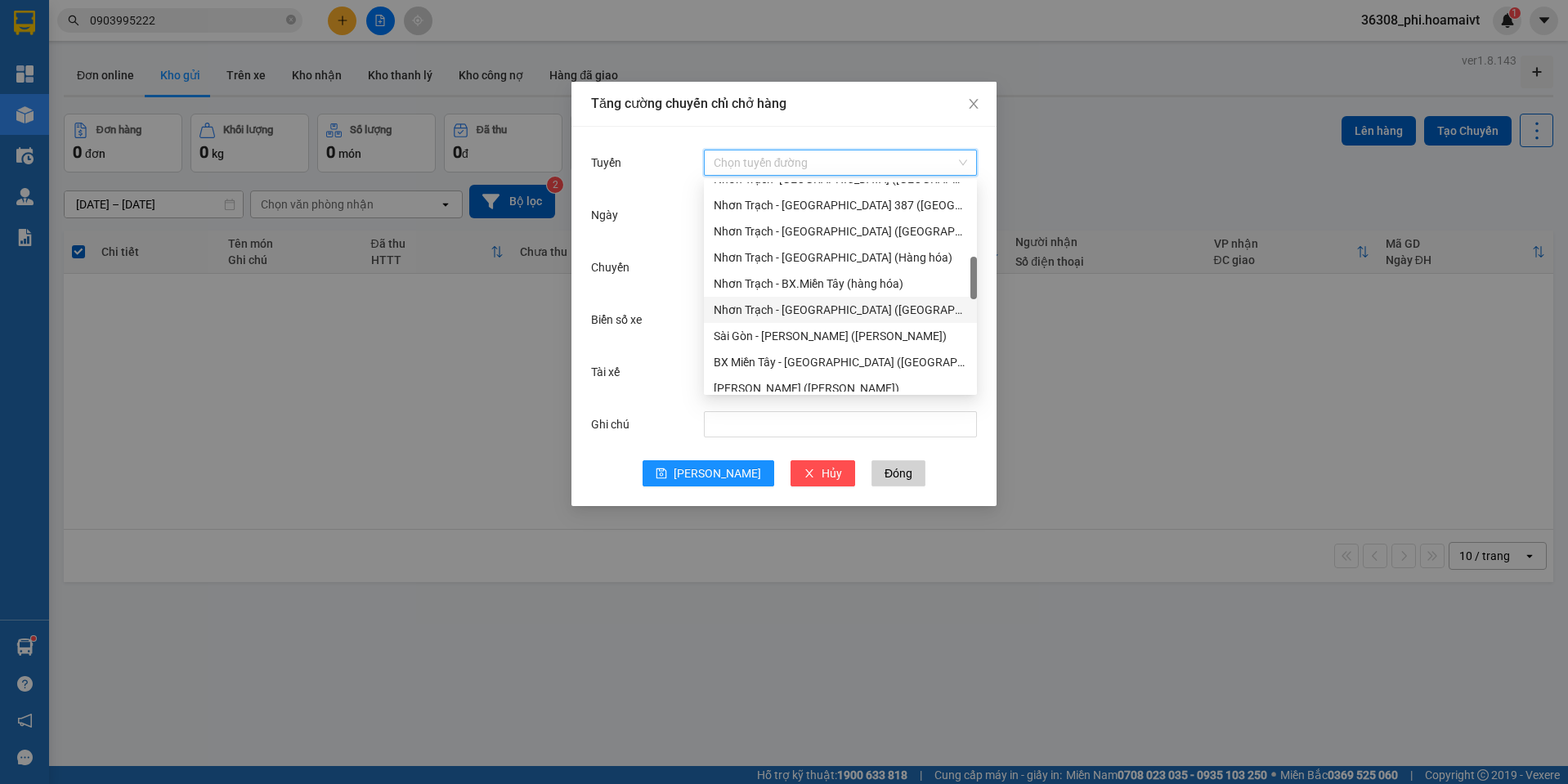
click at [791, 304] on div "Nhơn Trạch - Sài Gòn (Hàng hóa)" at bounding box center [841, 310] width 254 height 18
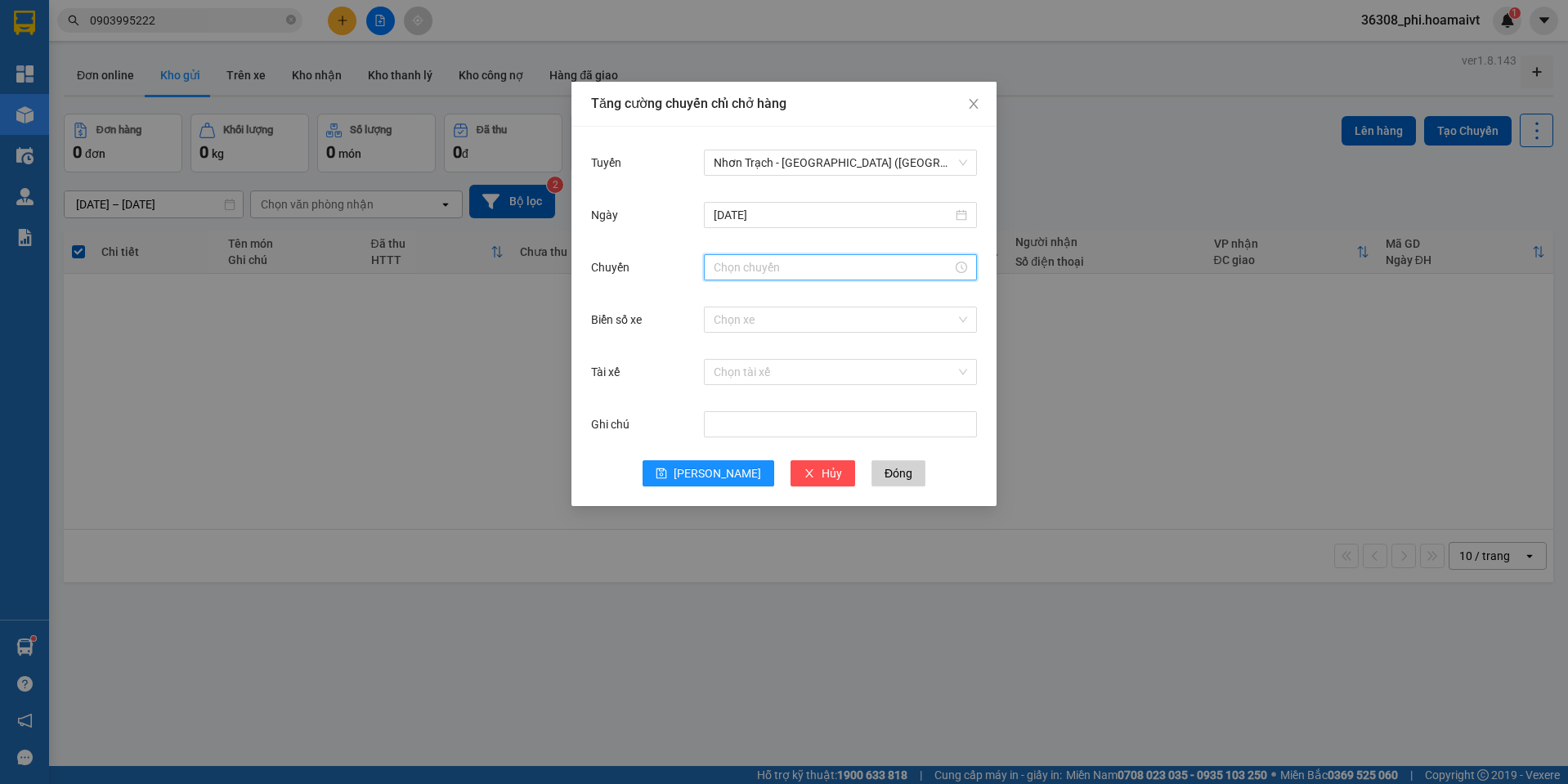
click at [729, 264] on input "Chuyến" at bounding box center [833, 267] width 239 height 18
click at [767, 514] on span "OK" at bounding box center [771, 515] width 15 height 18
type input "09:00"
drag, startPoint x: 796, startPoint y: 319, endPoint x: 809, endPoint y: 312, distance: 14.8
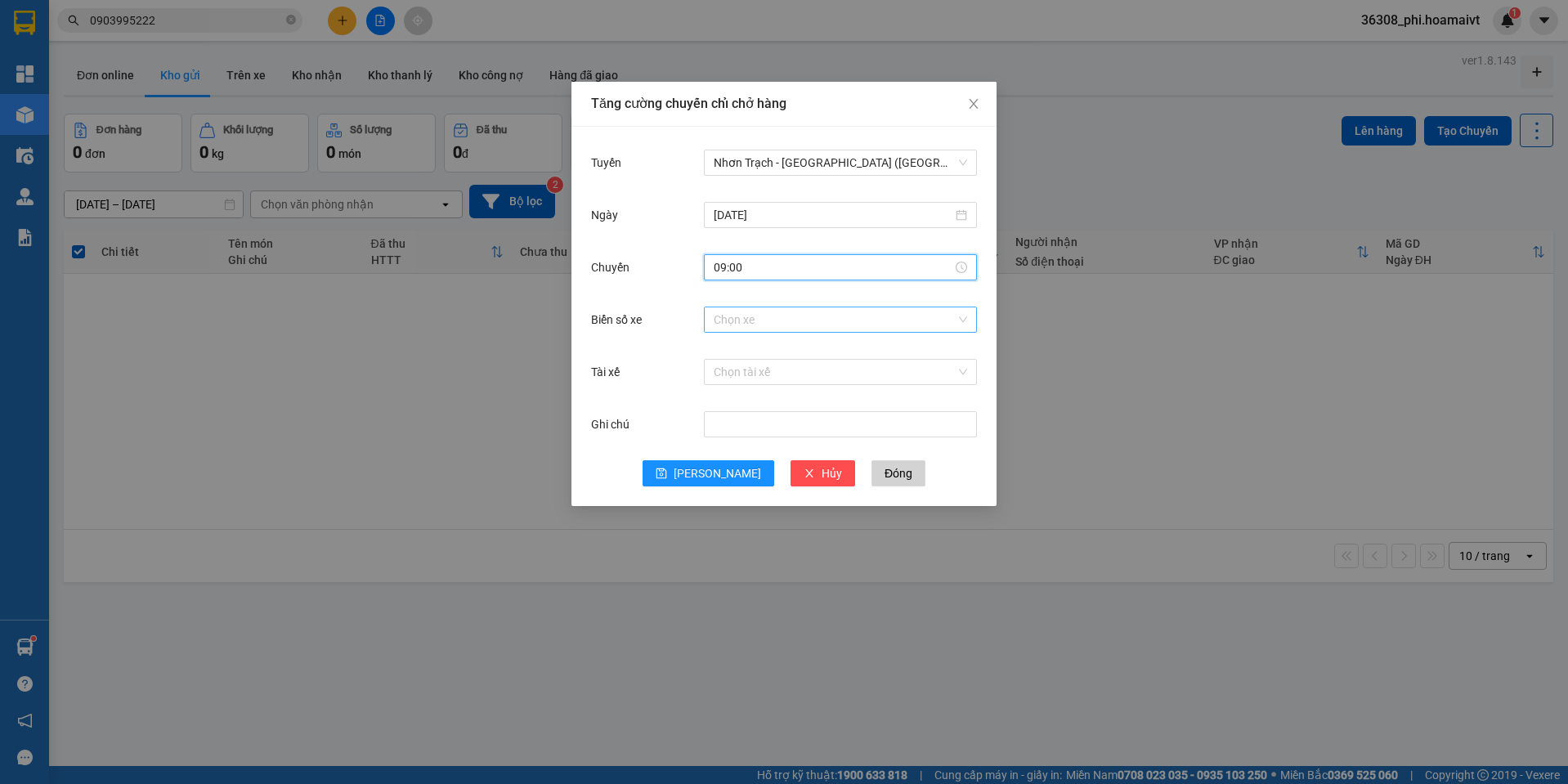
click at [801, 314] on input "Biển số xe" at bounding box center [835, 319] width 242 height 25
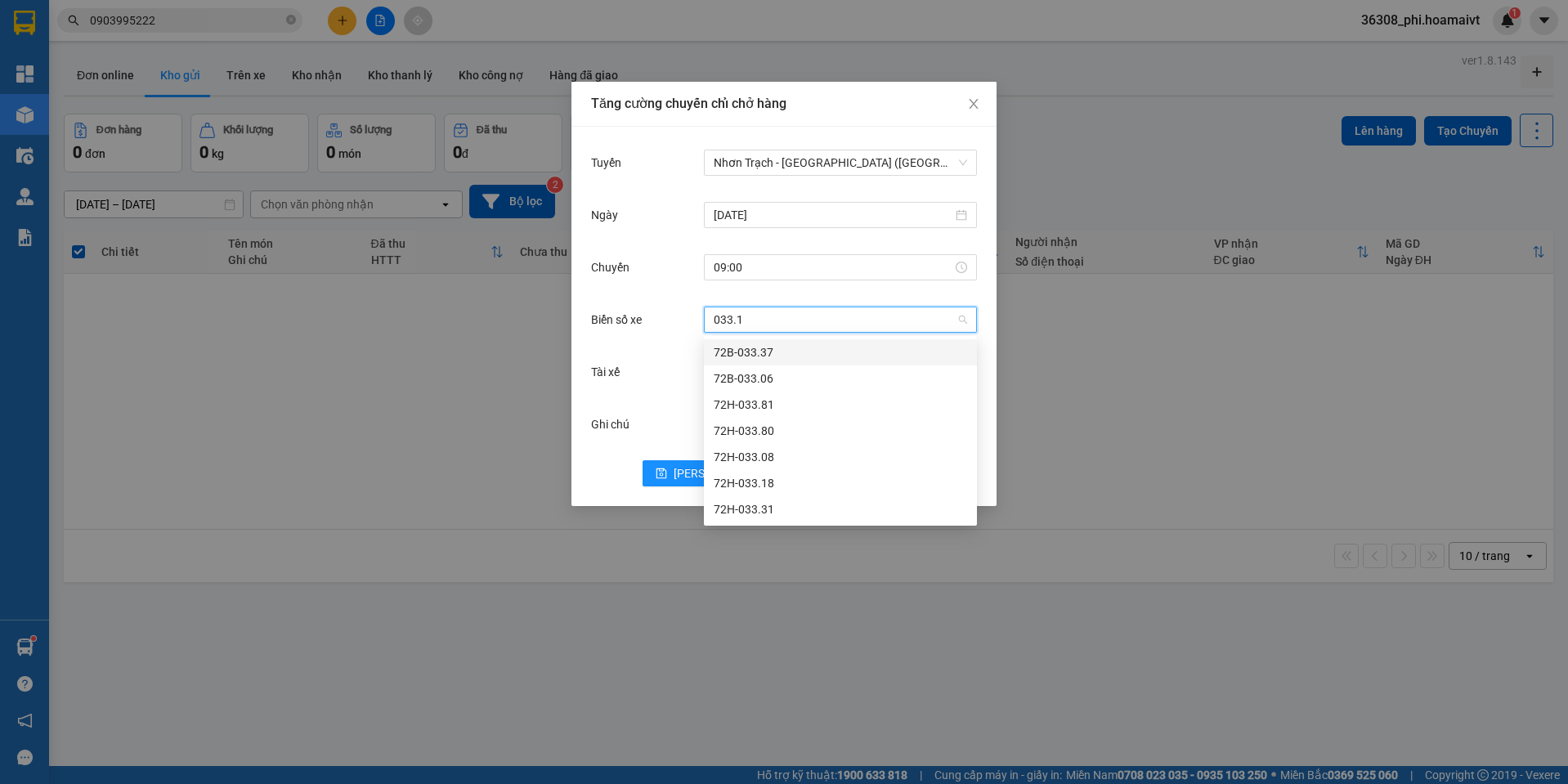
type input "033.18"
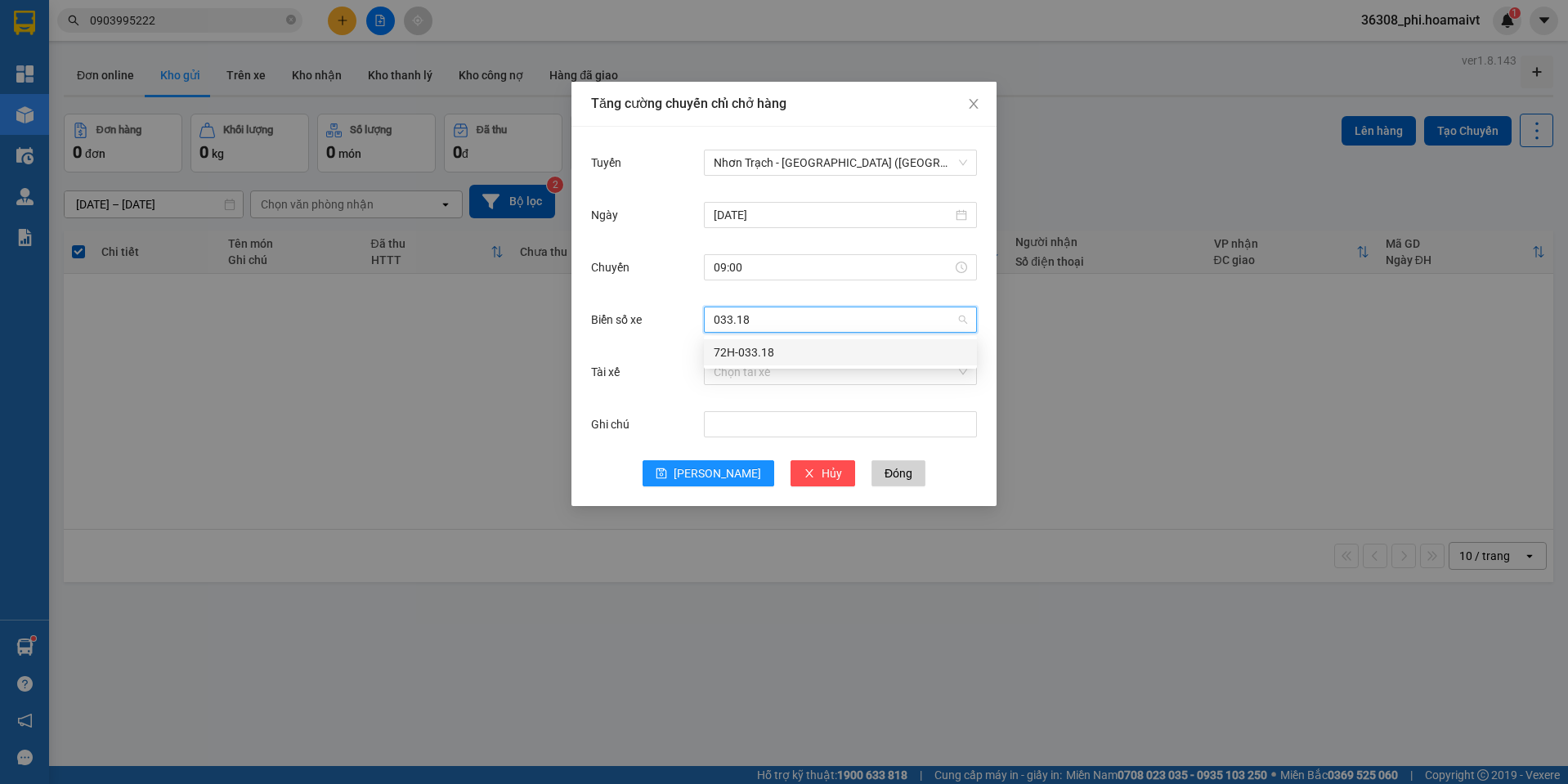
click at [735, 350] on div "72H-033.18" at bounding box center [841, 352] width 254 height 18
click at [711, 484] on button "Lưu" at bounding box center [709, 473] width 132 height 26
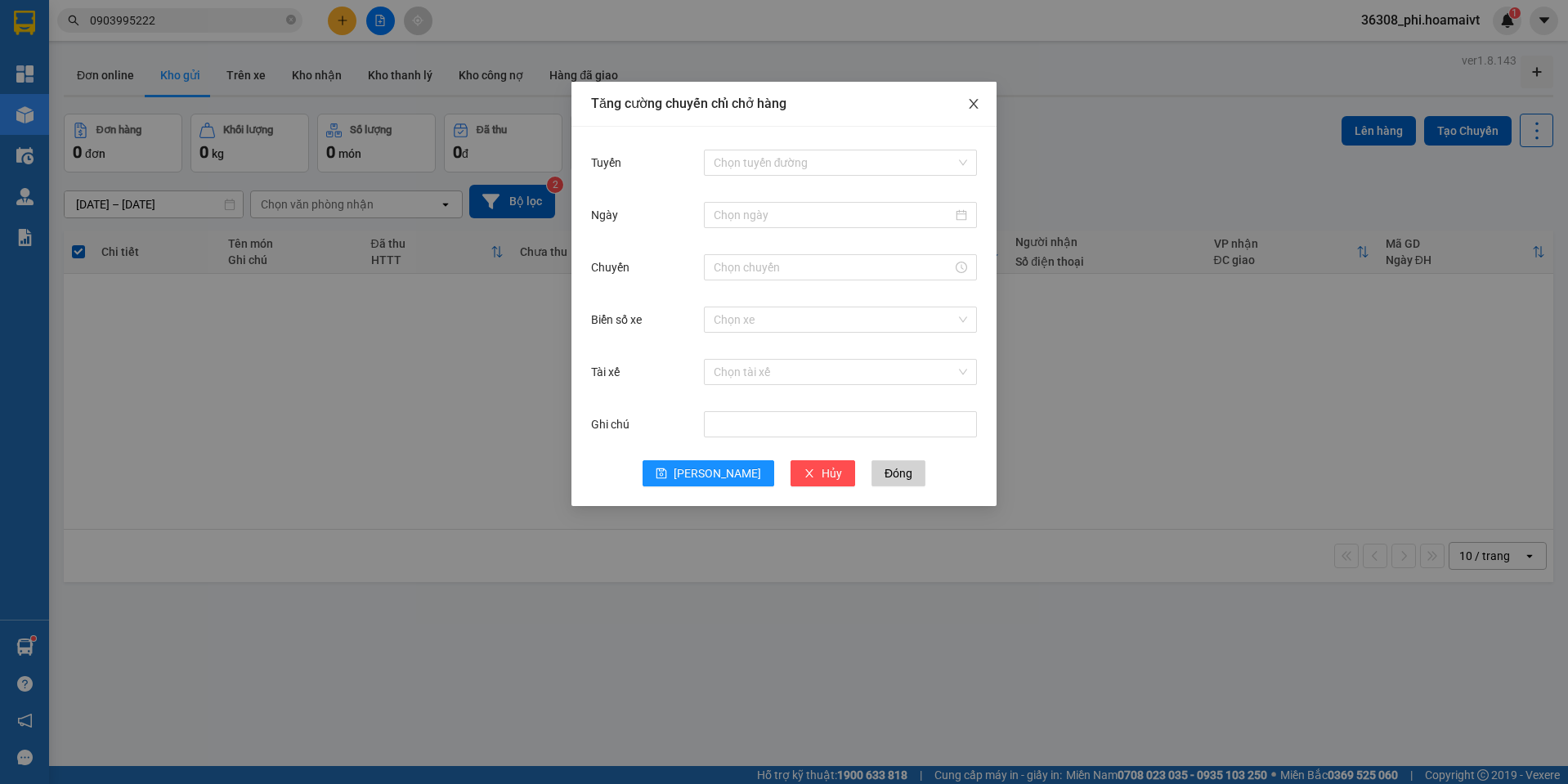
click at [970, 105] on icon "close" at bounding box center [973, 103] width 13 height 13
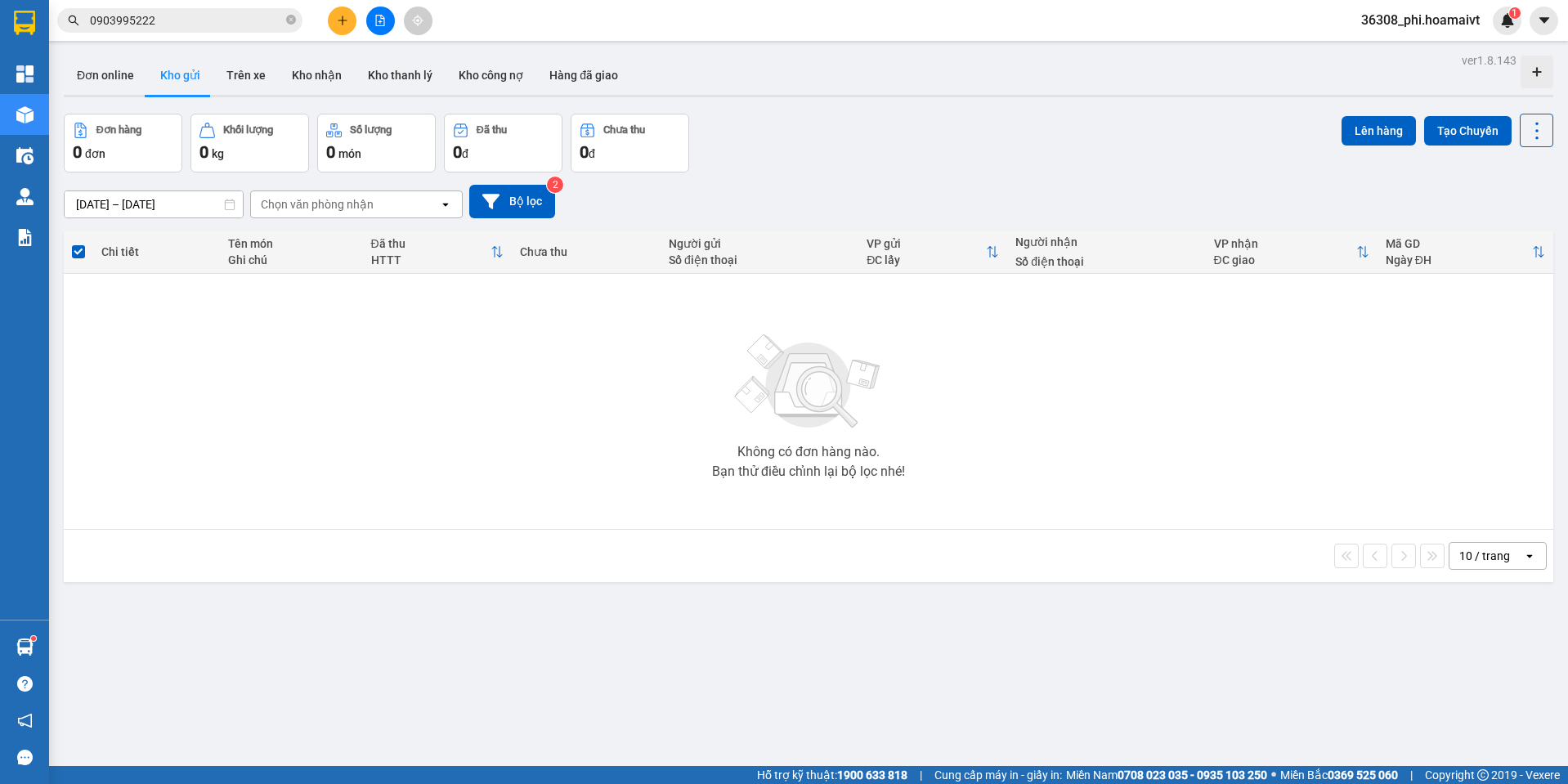
click at [346, 19] on icon "plus" at bounding box center [342, 20] width 12 height 12
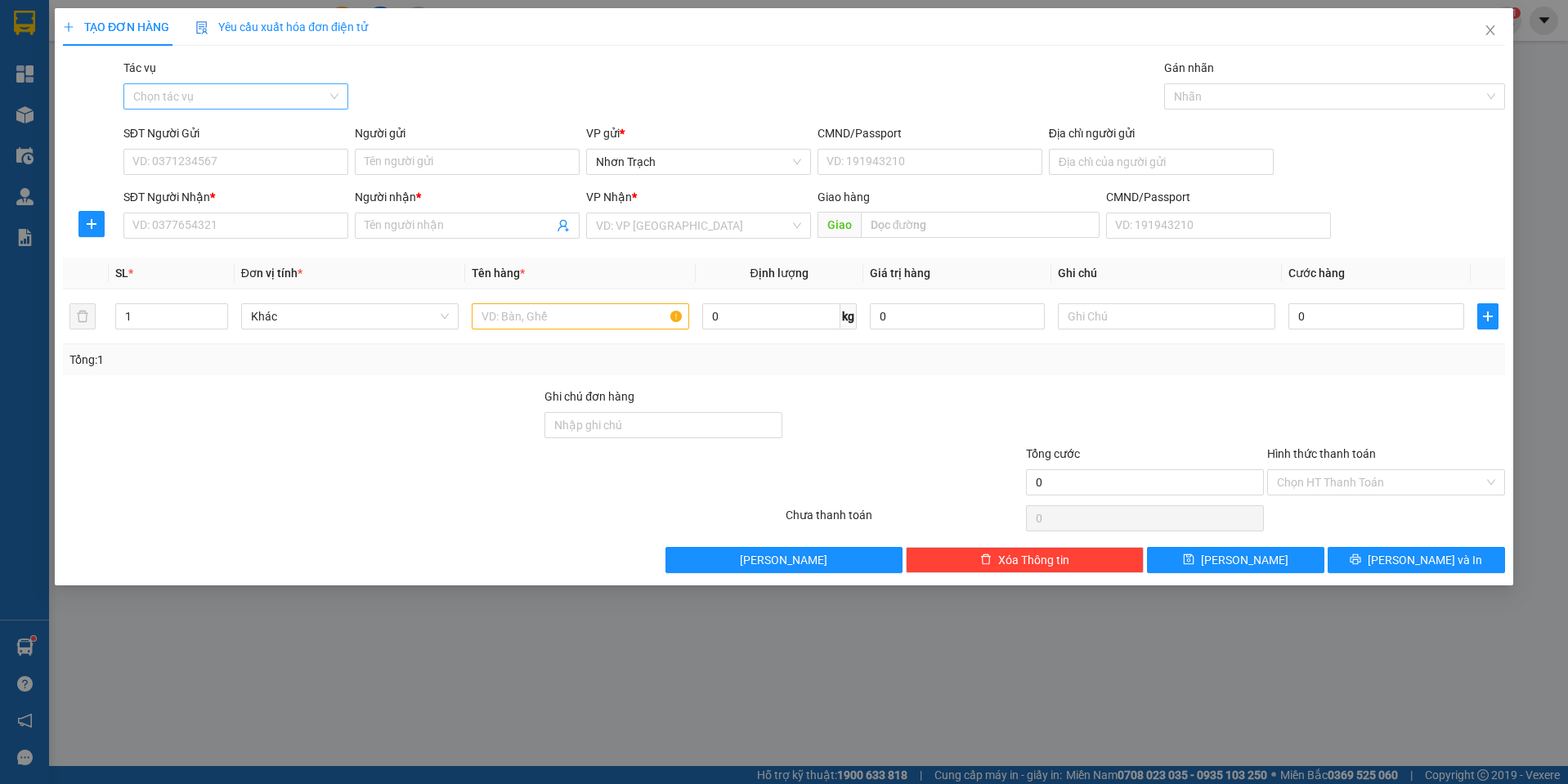
click at [269, 98] on input "Tác vụ" at bounding box center [231, 97] width 194 height 25
click at [228, 130] on div "Nhập hàng lên xe" at bounding box center [236, 129] width 205 height 18
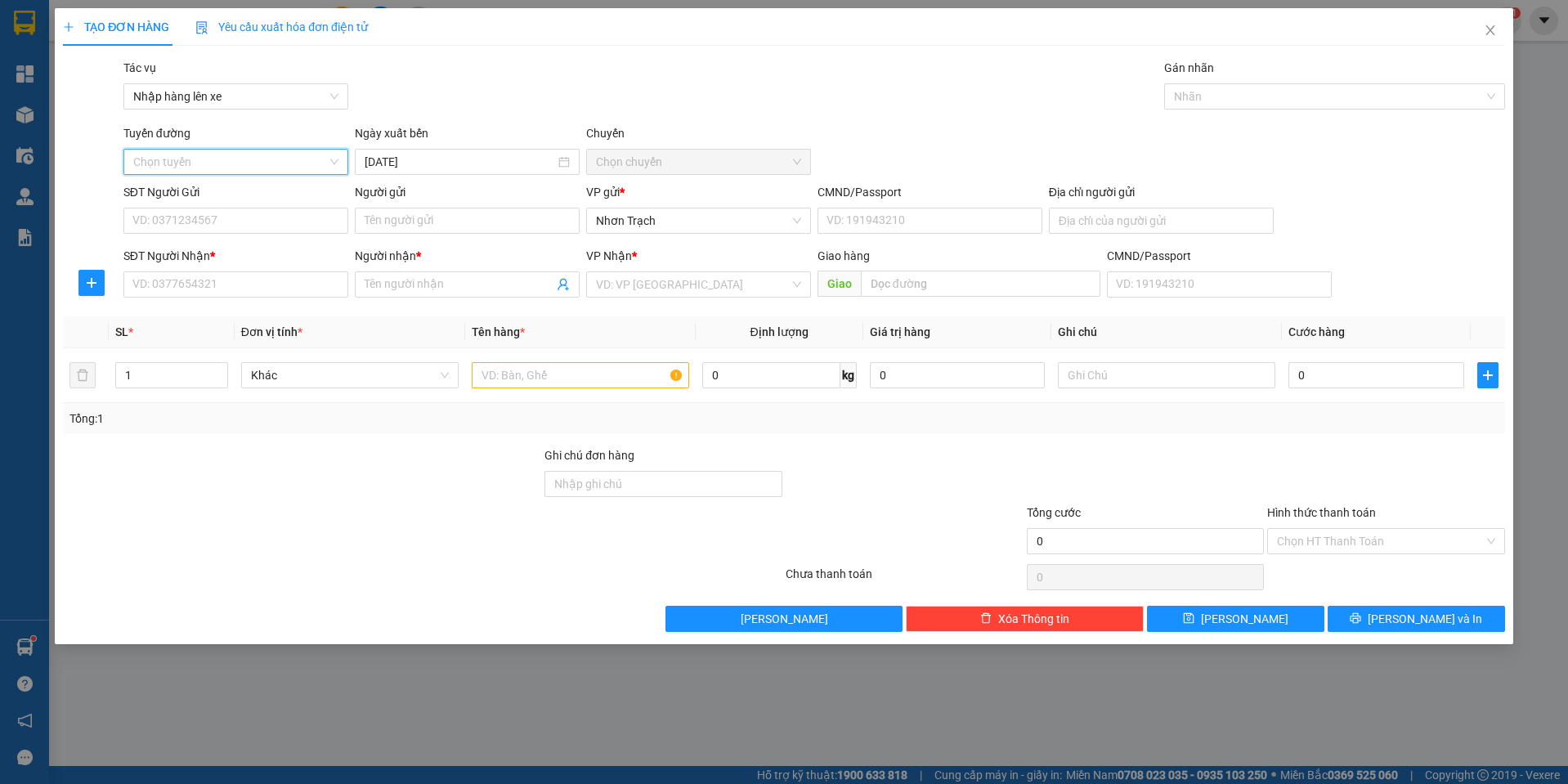
scroll to position [490, 0]
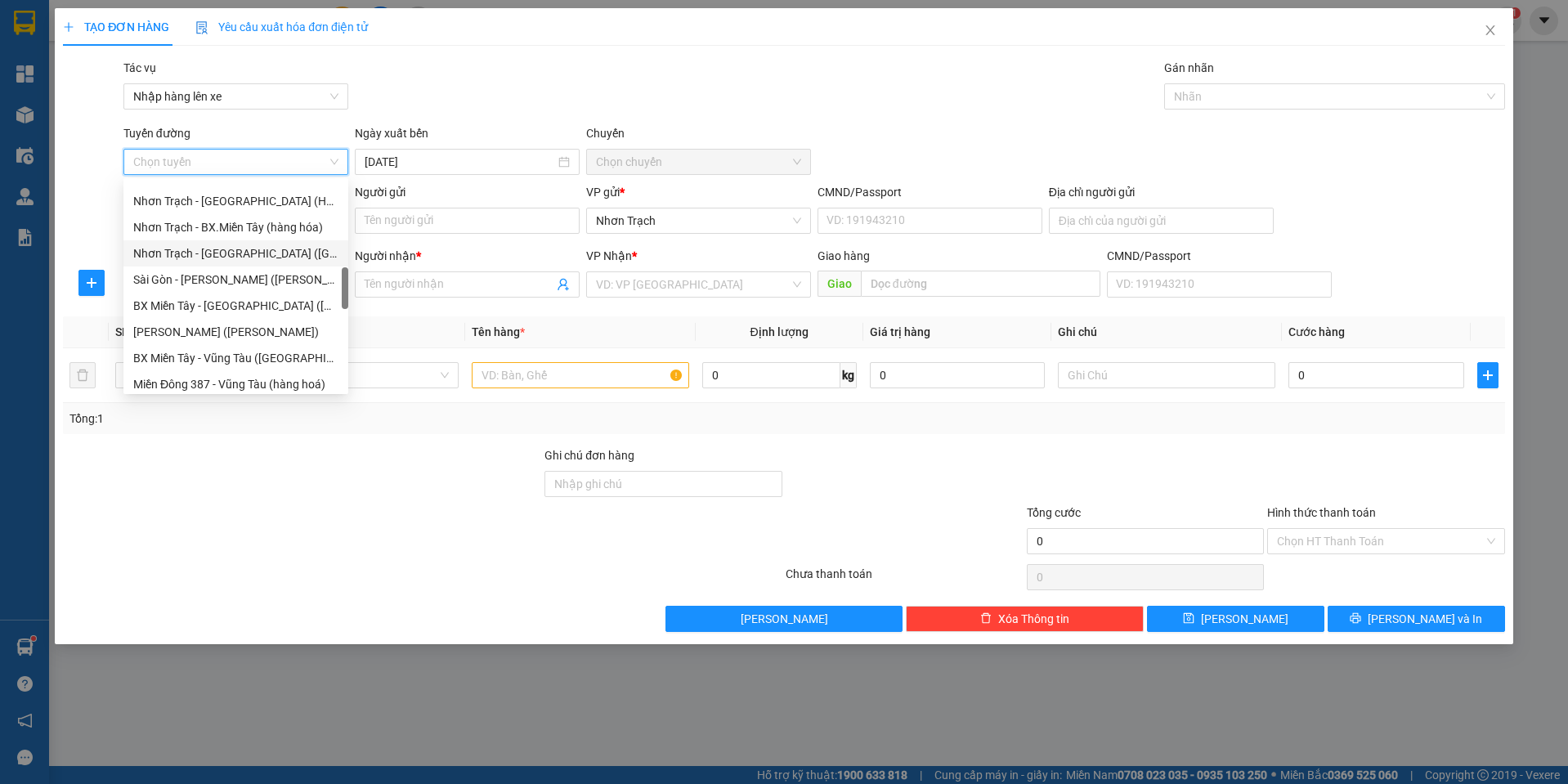
click at [245, 261] on div "Nhơn Trạch - Sài Gòn (Hàng hóa)" at bounding box center [236, 254] width 205 height 18
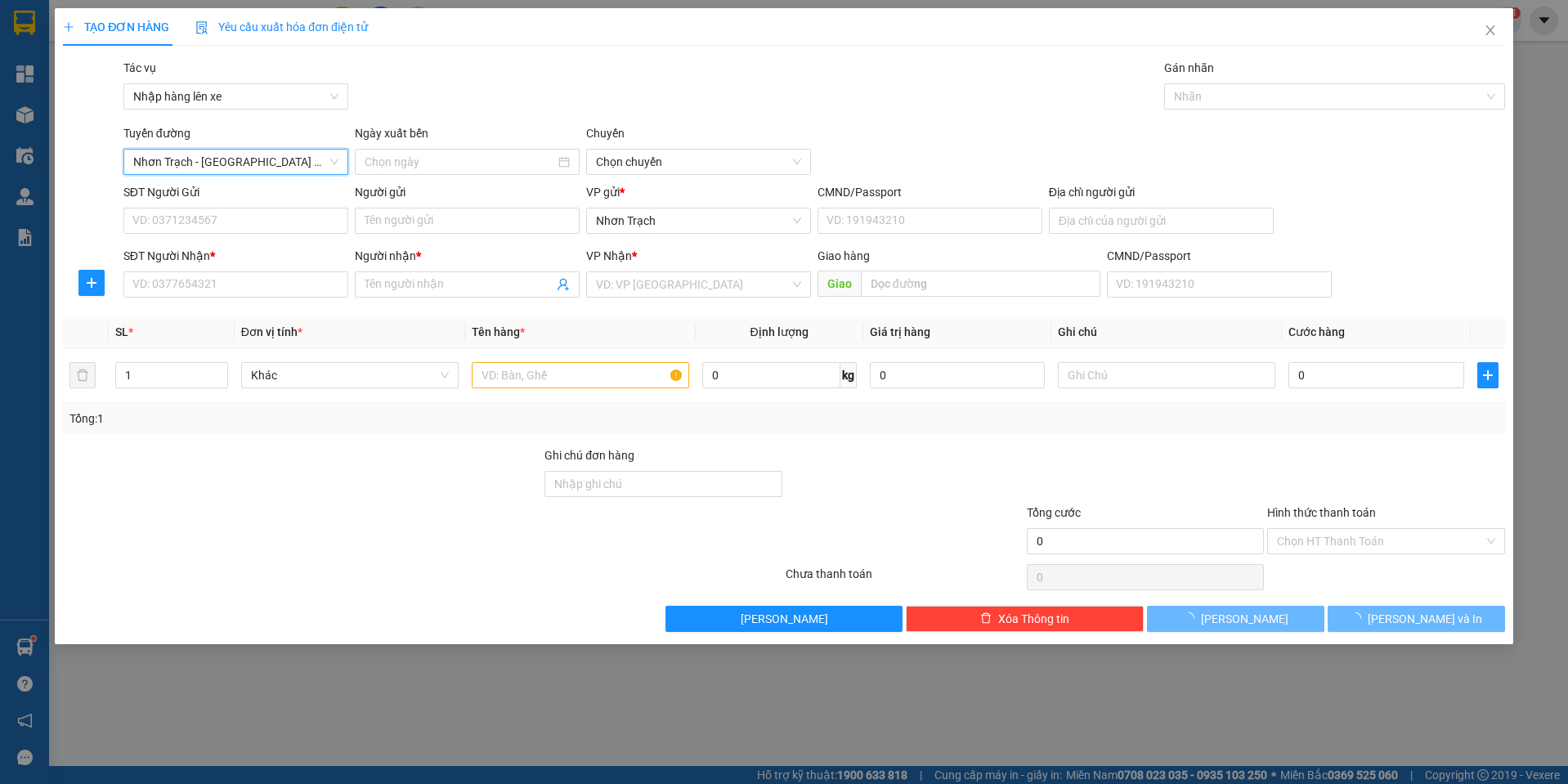
type input "14/09/2025"
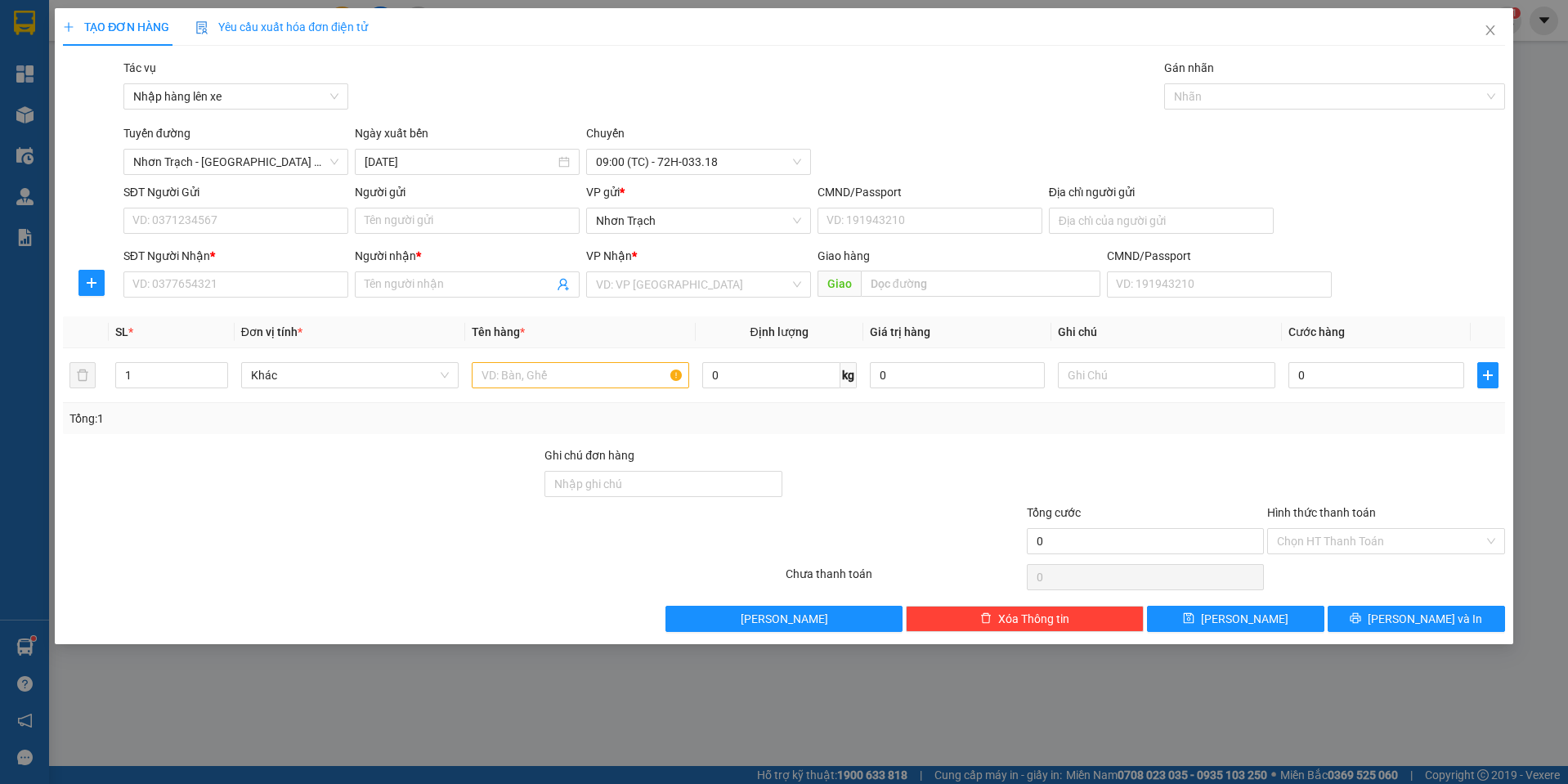
click at [269, 515] on div at bounding box center [302, 532] width 482 height 57
click at [216, 307] on div "Transit Pickup Surcharge Ids Transit Deliver Surcharge Ids Transit Deliver Surc…" at bounding box center [784, 345] width 1442 height 573
click at [221, 287] on input "SĐT Người Nhận *" at bounding box center [236, 284] width 224 height 26
type input "0907041298"
type input "TRỌNG"
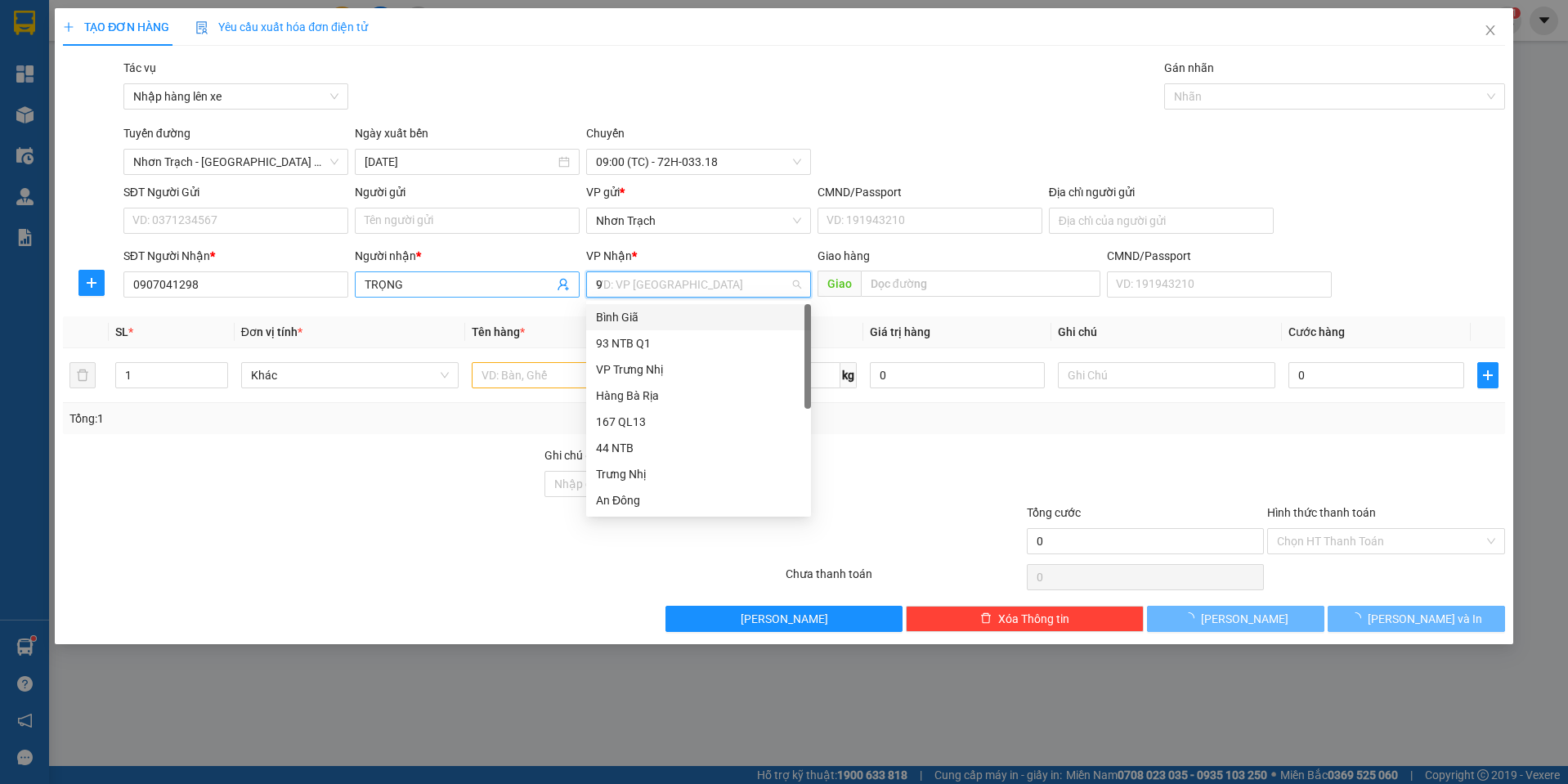
type input "93"
click at [598, 314] on div "93 NTB Q1" at bounding box center [698, 317] width 205 height 18
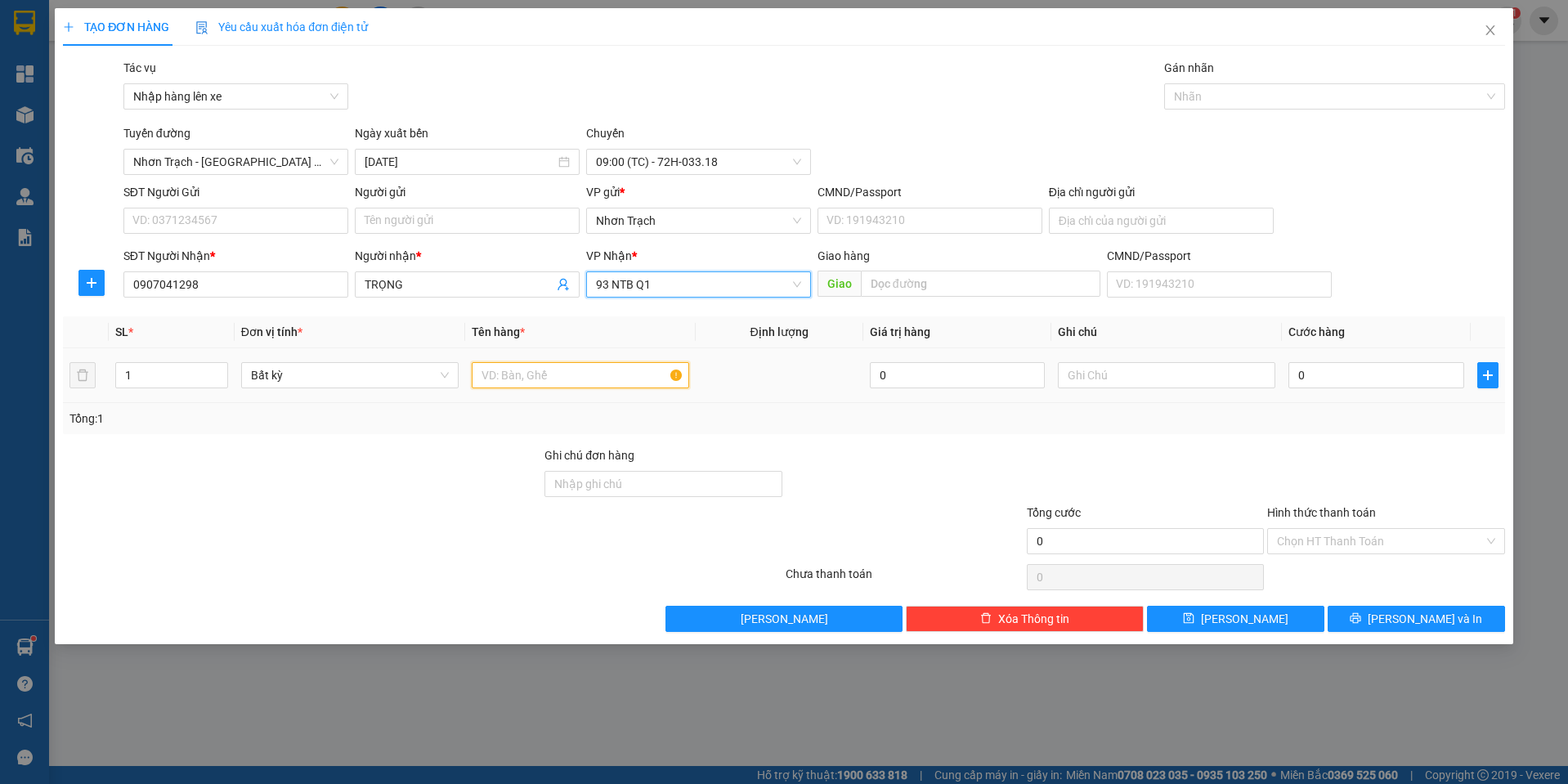
click at [545, 384] on input "text" at bounding box center [581, 375] width 217 height 26
type input "1 KIỆN"
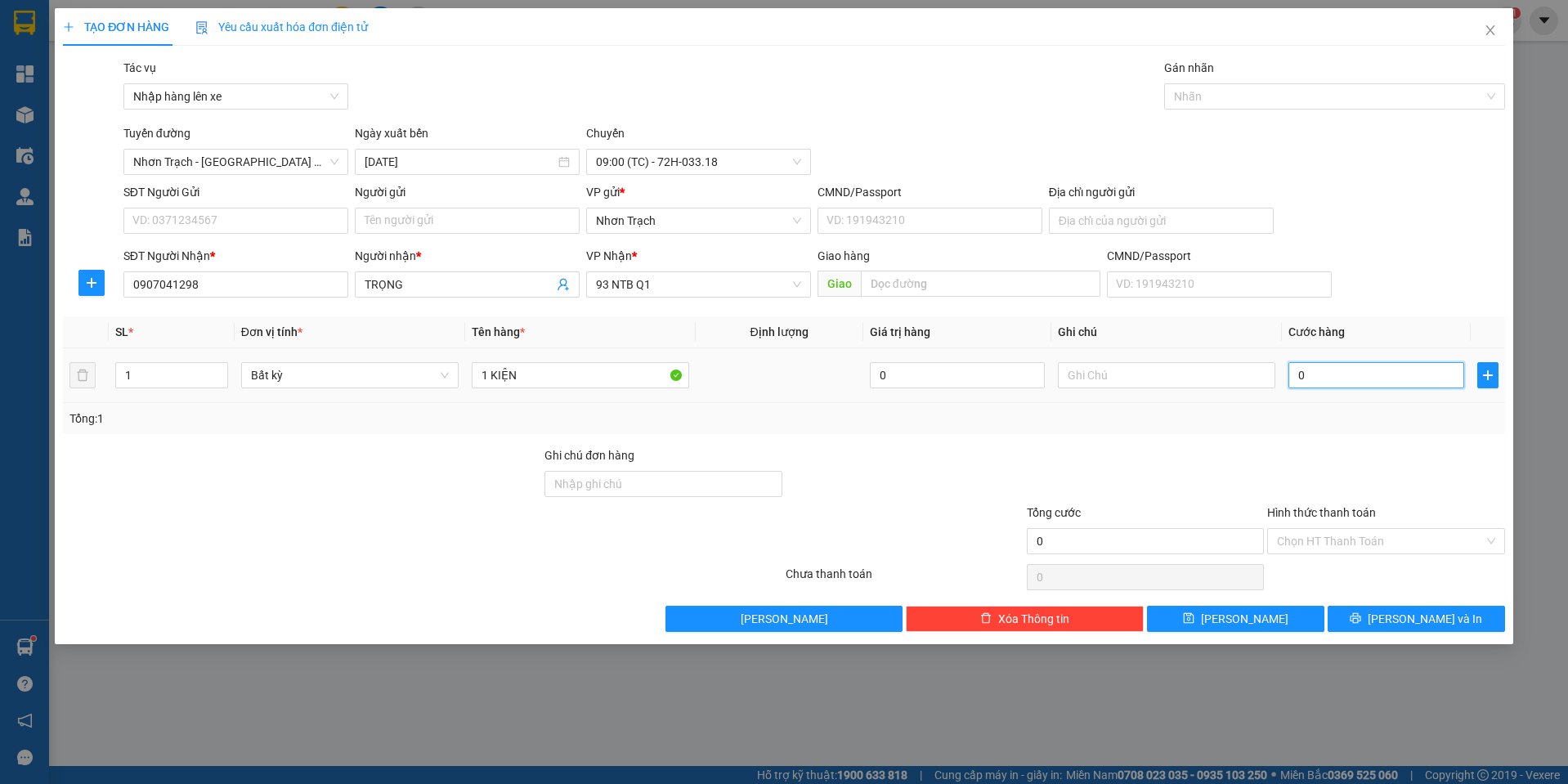
click at [1359, 376] on input "0" at bounding box center [1376, 375] width 175 height 26
type input "4"
type input "40"
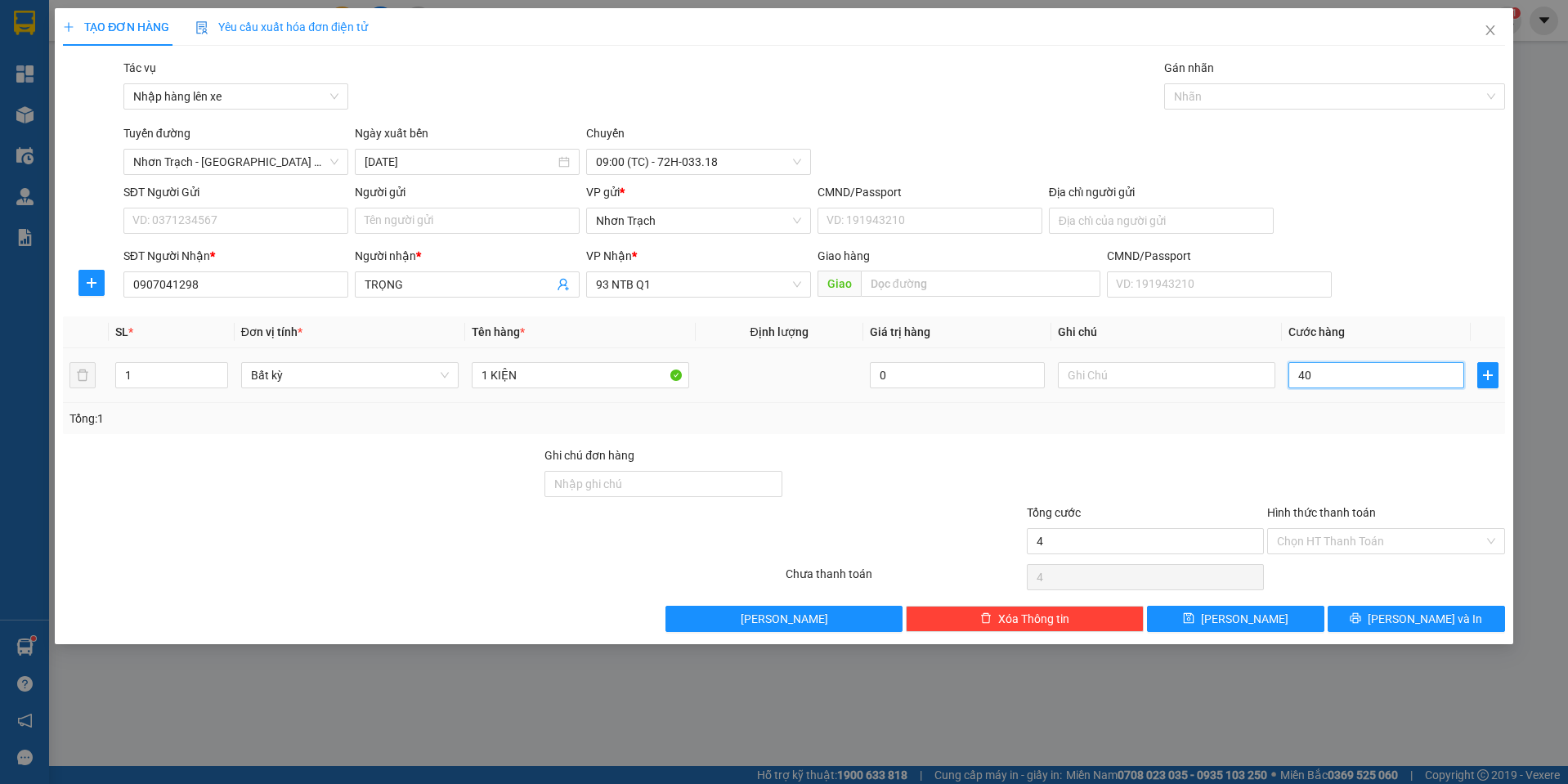
type input "40"
type input "400"
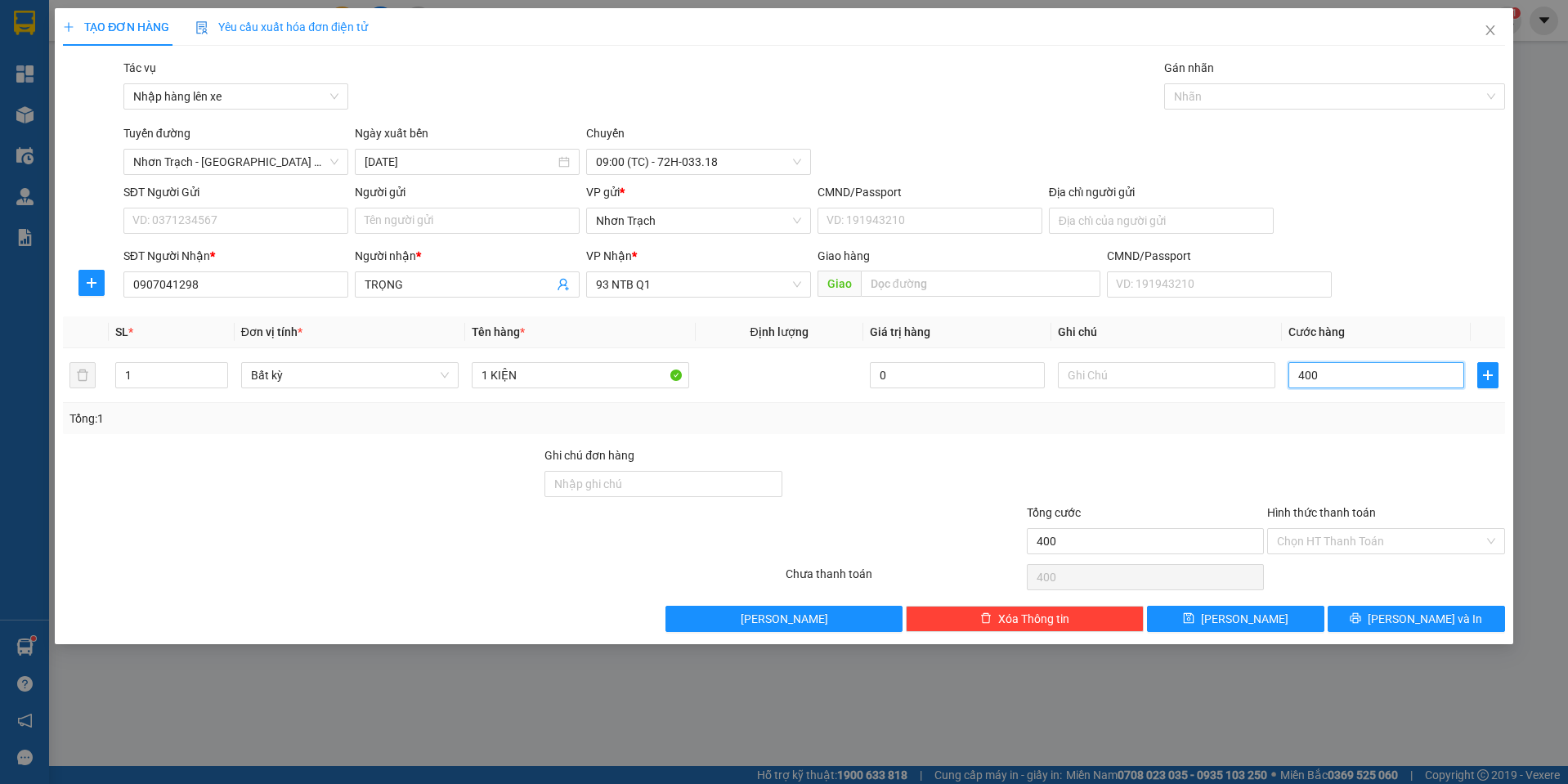
type input "4.000"
type input "40.000"
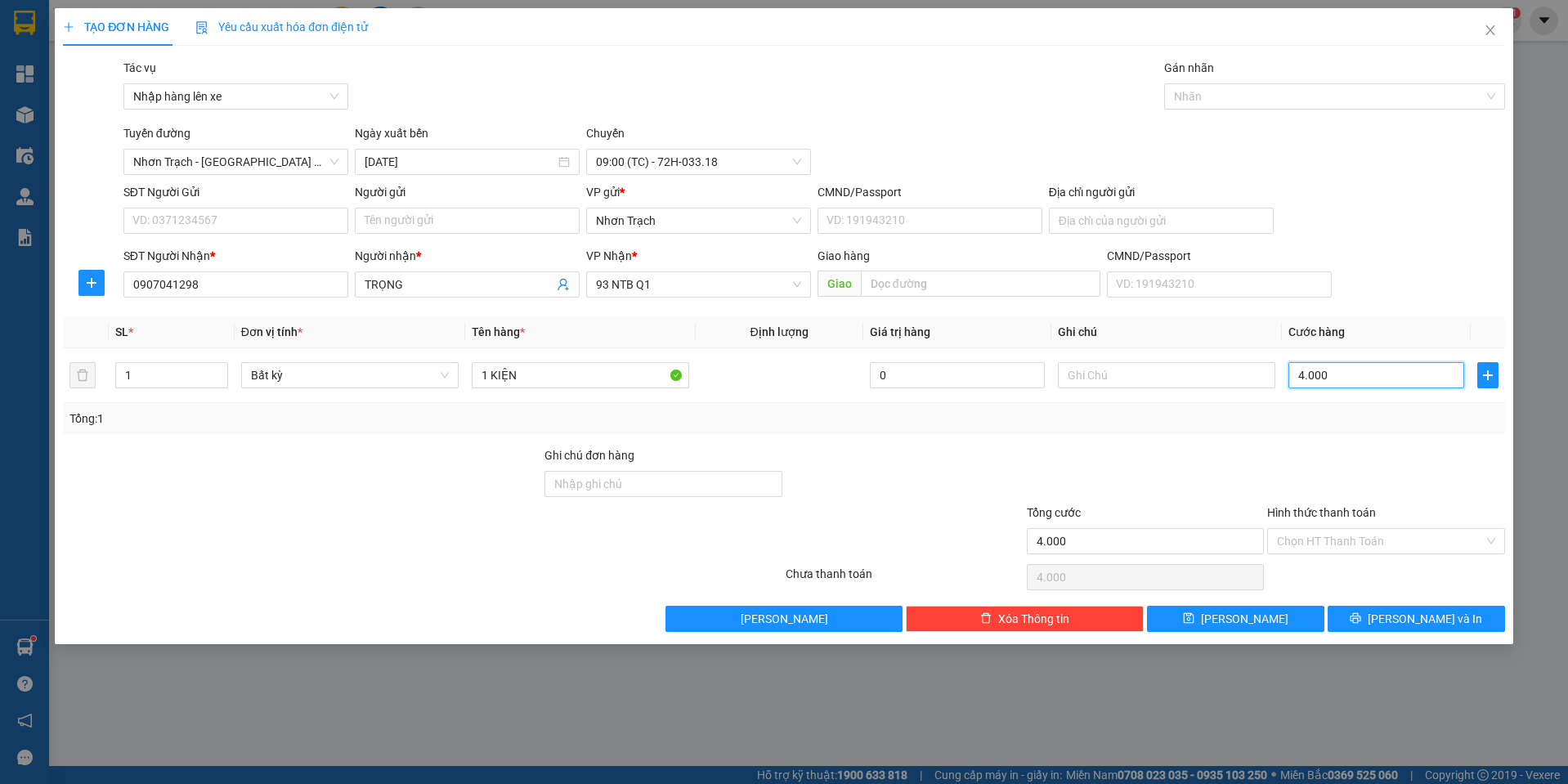
type input "40.000"
click at [1250, 605] on button "Lưu" at bounding box center [1235, 618] width 177 height 26
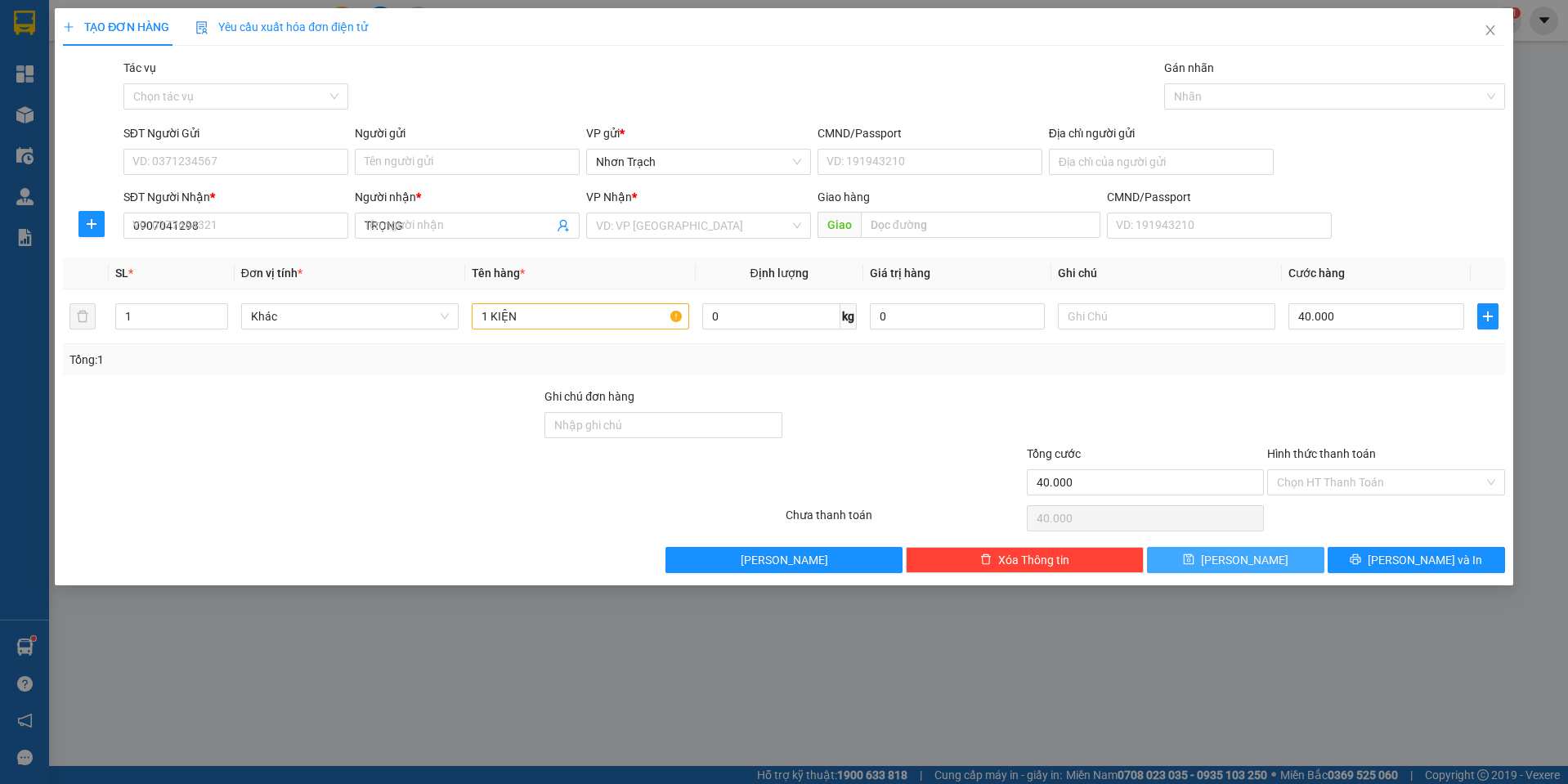
type input "0"
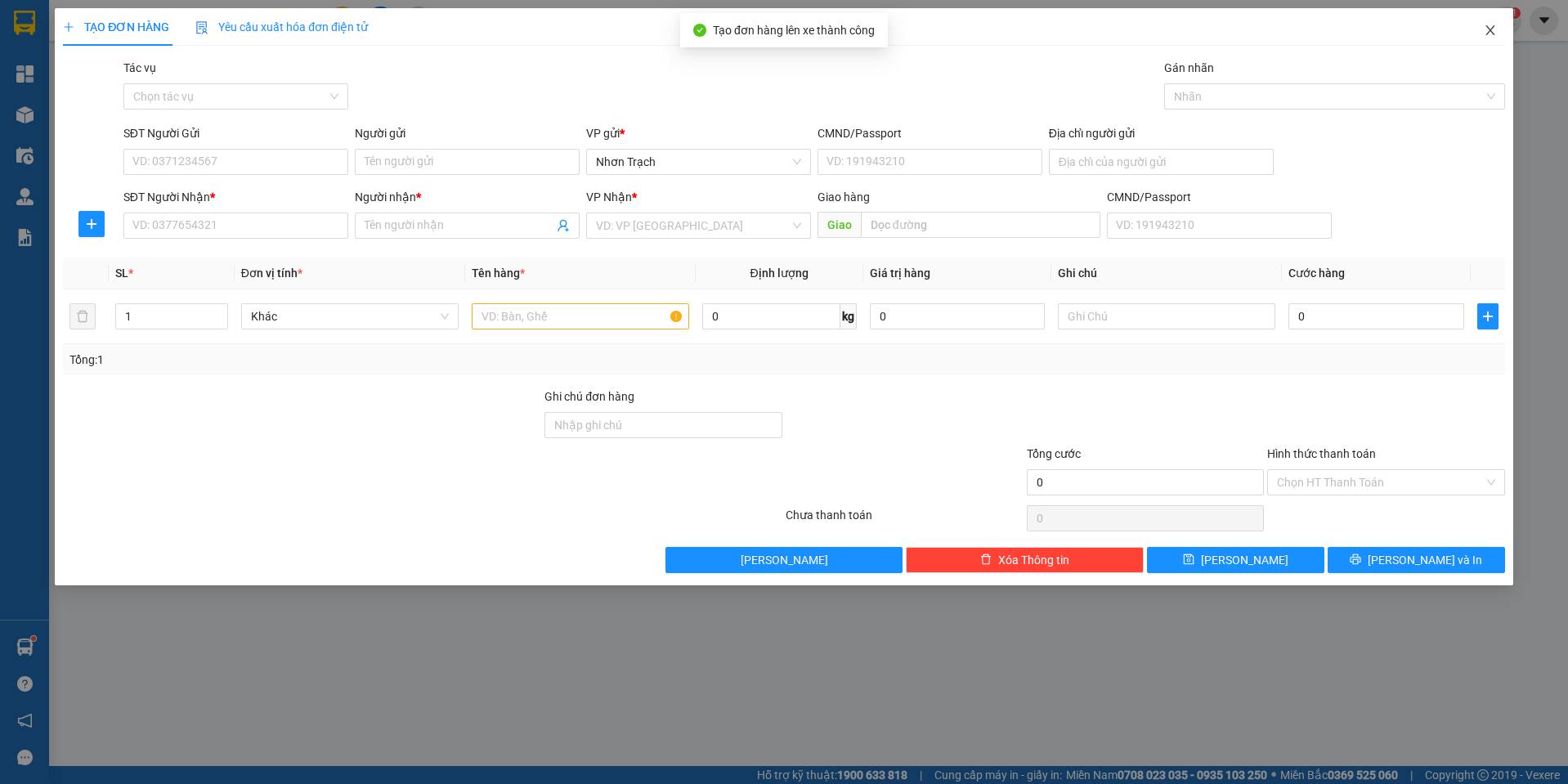
click at [1486, 36] on icon "close" at bounding box center [1490, 30] width 13 height 13
